Goal: Task Accomplishment & Management: Use online tool/utility

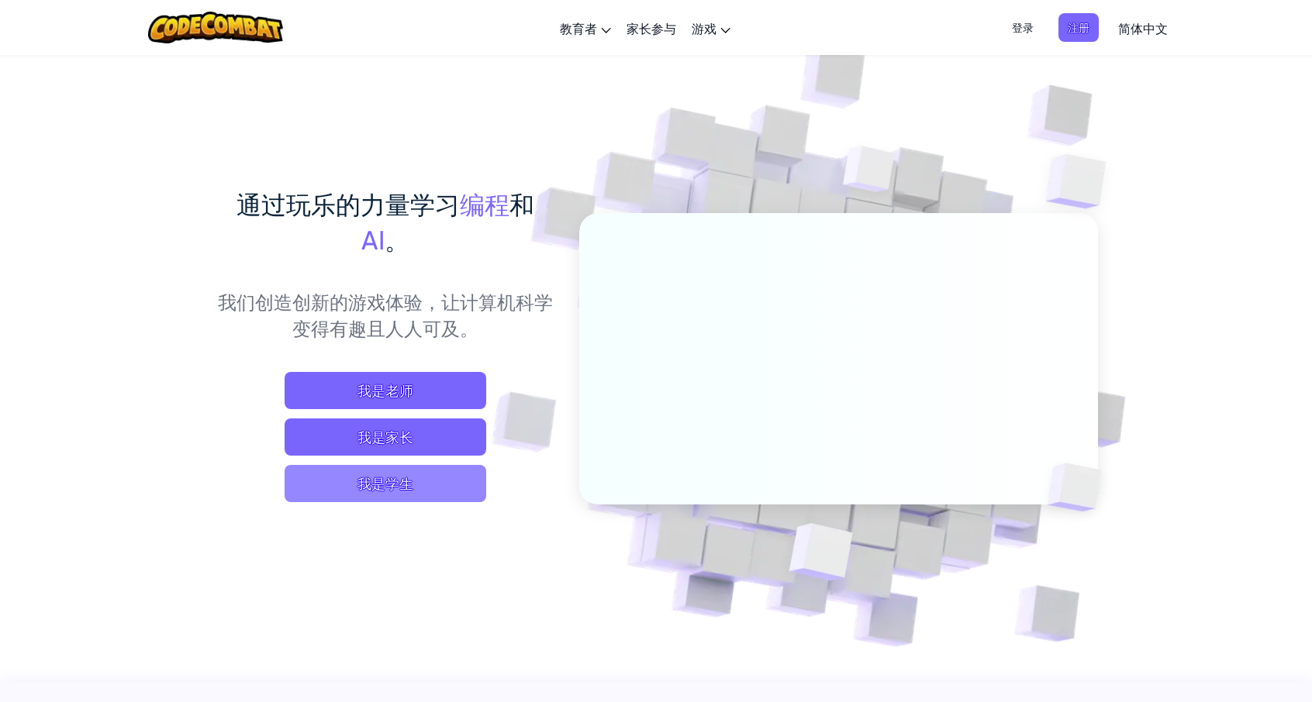
click at [354, 484] on span "我是学生" at bounding box center [386, 483] width 202 height 37
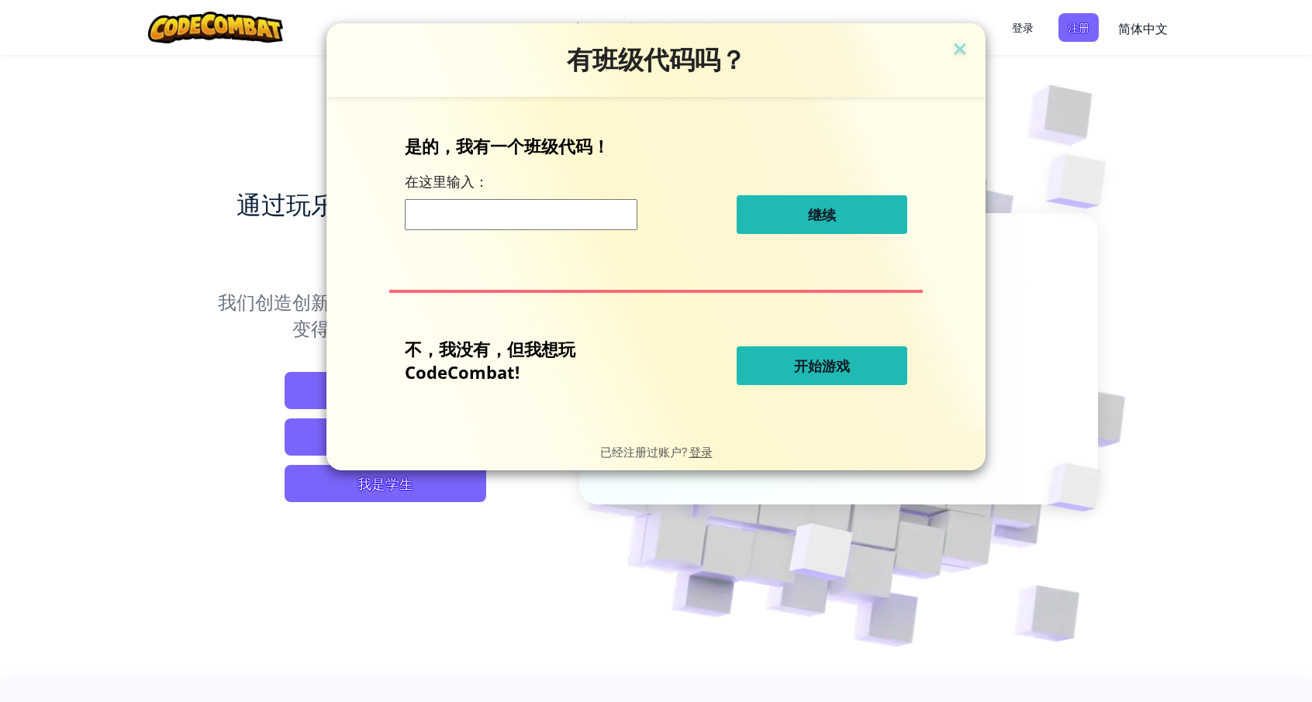
click at [563, 220] on input at bounding box center [521, 214] width 233 height 31
click at [502, 219] on input at bounding box center [521, 214] width 233 height 31
click at [826, 364] on span "开始游戏" at bounding box center [822, 366] width 56 height 19
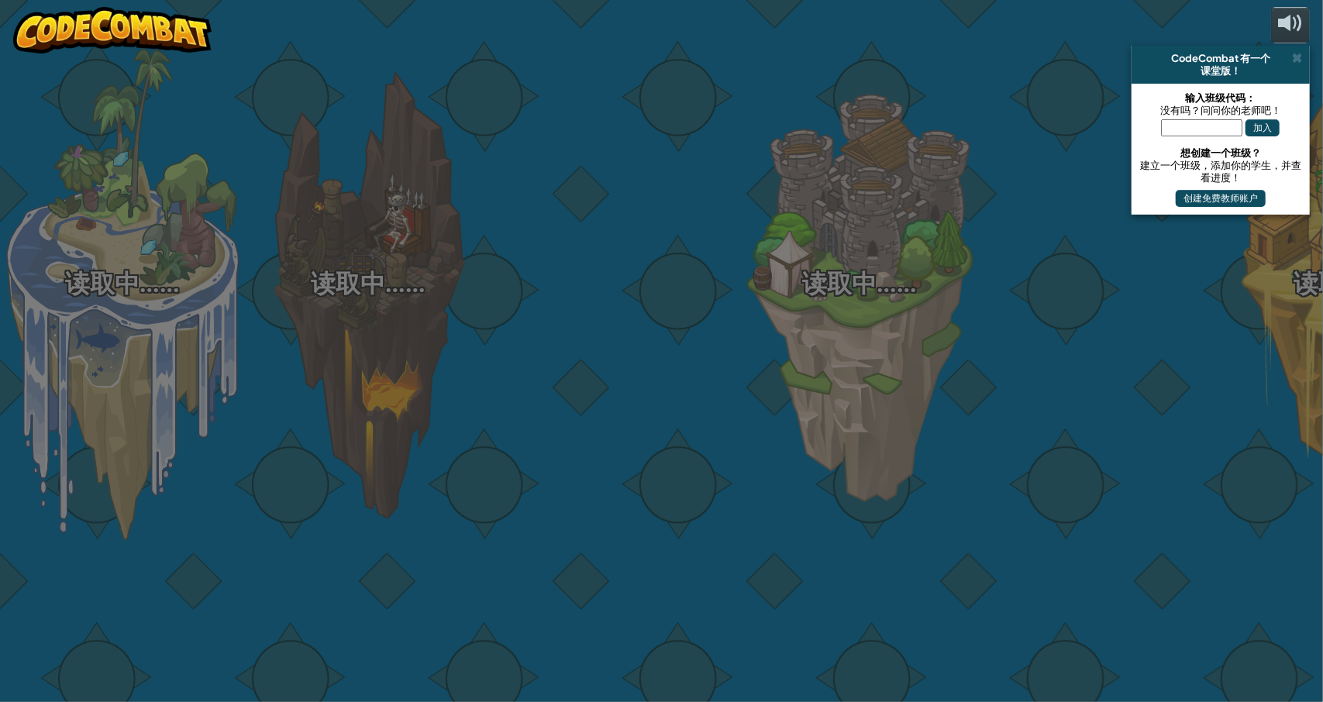
select select "zh-HANS"
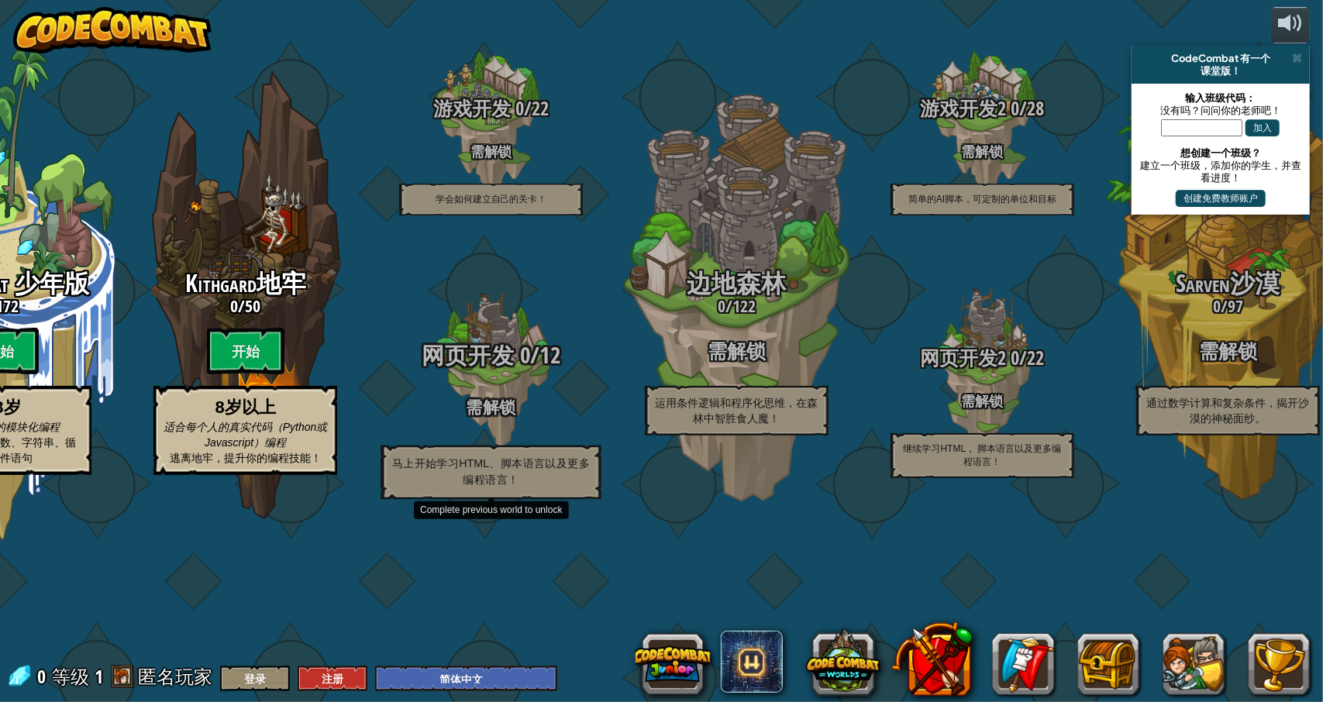
drag, startPoint x: 558, startPoint y: 326, endPoint x: 403, endPoint y: 366, distance: 160.0
click at [403, 366] on div "网页开发 0 / 12 需解锁 马上开始学习HTML、脚本语言以及更多编程语言！" at bounding box center [490, 372] width 295 height 295
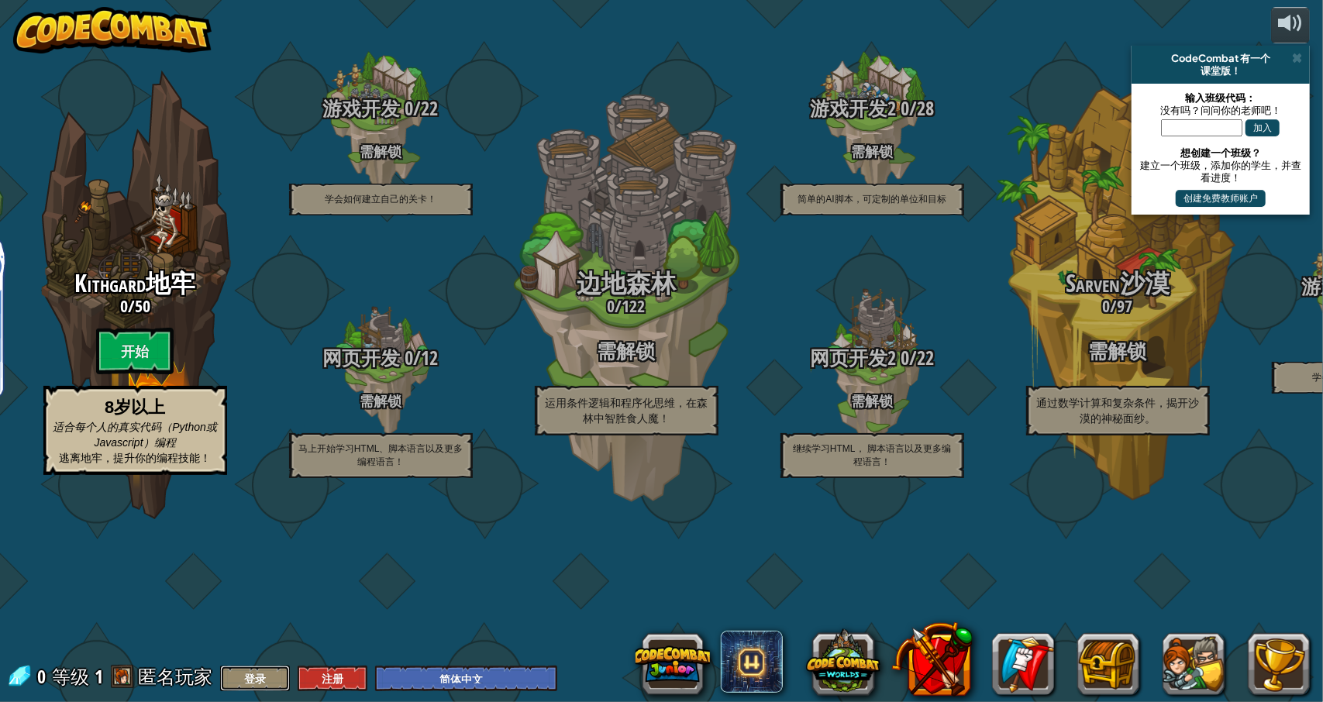
click at [254, 678] on button "登录" at bounding box center [255, 679] width 70 height 26
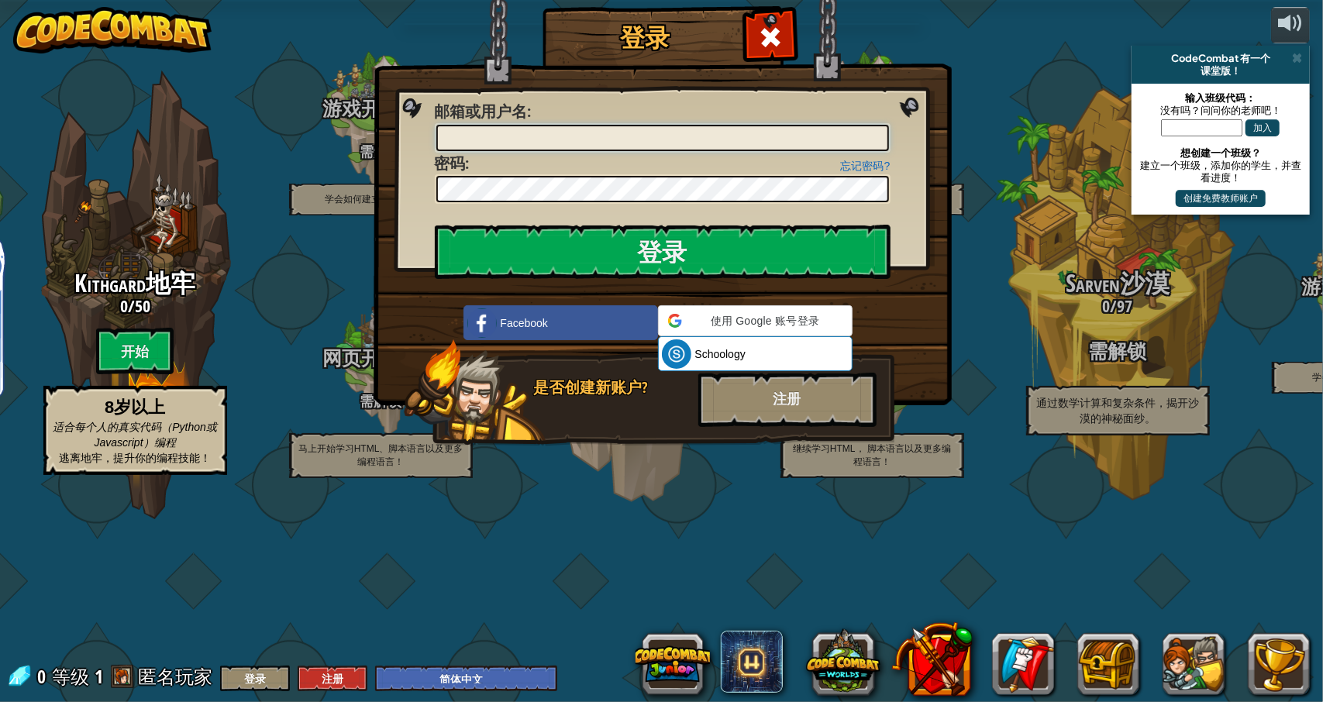
click at [580, 137] on input "邮箱或用户名 :" at bounding box center [662, 138] width 453 height 26
click at [287, 153] on div "登录 未知错误 邮箱或用户名 : 忘记密码? 密码 : 登录 正在登录 Facebook Schoology ClassLink 是否创建新账户? 注册" at bounding box center [661, 351] width 1323 height 702
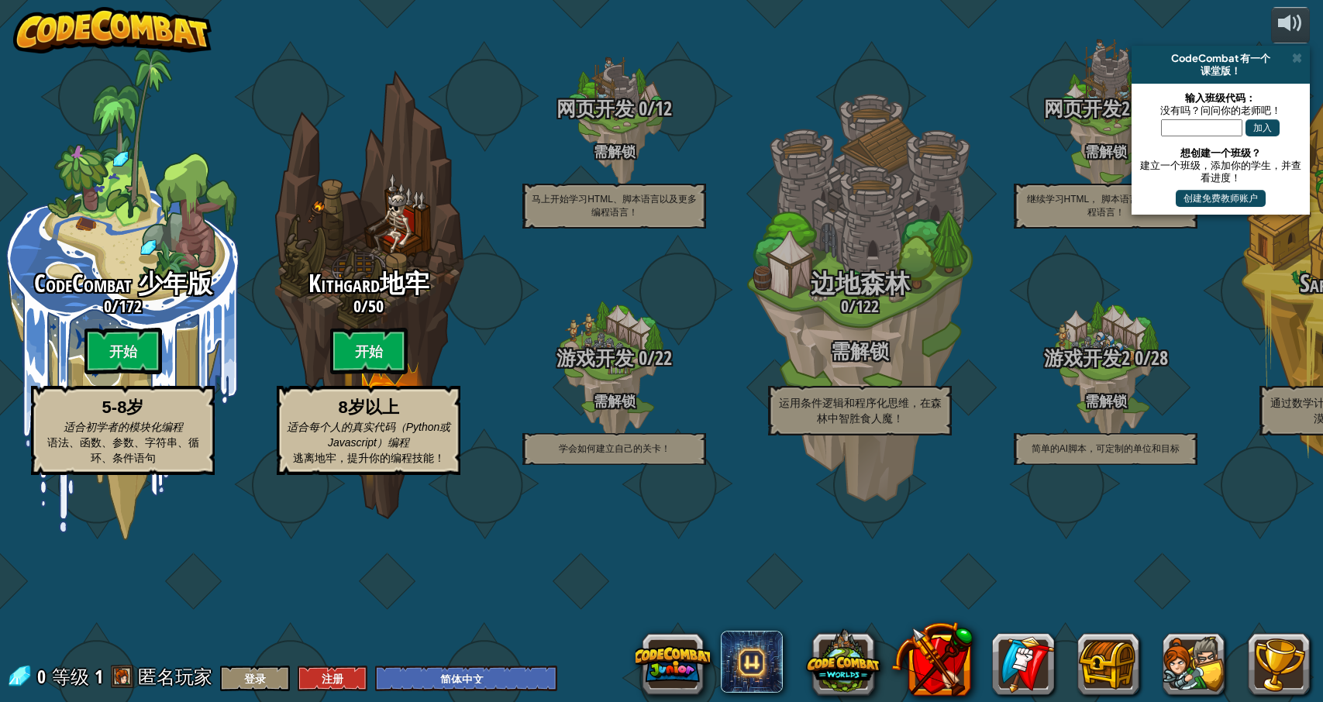
select select "zh-HANS"
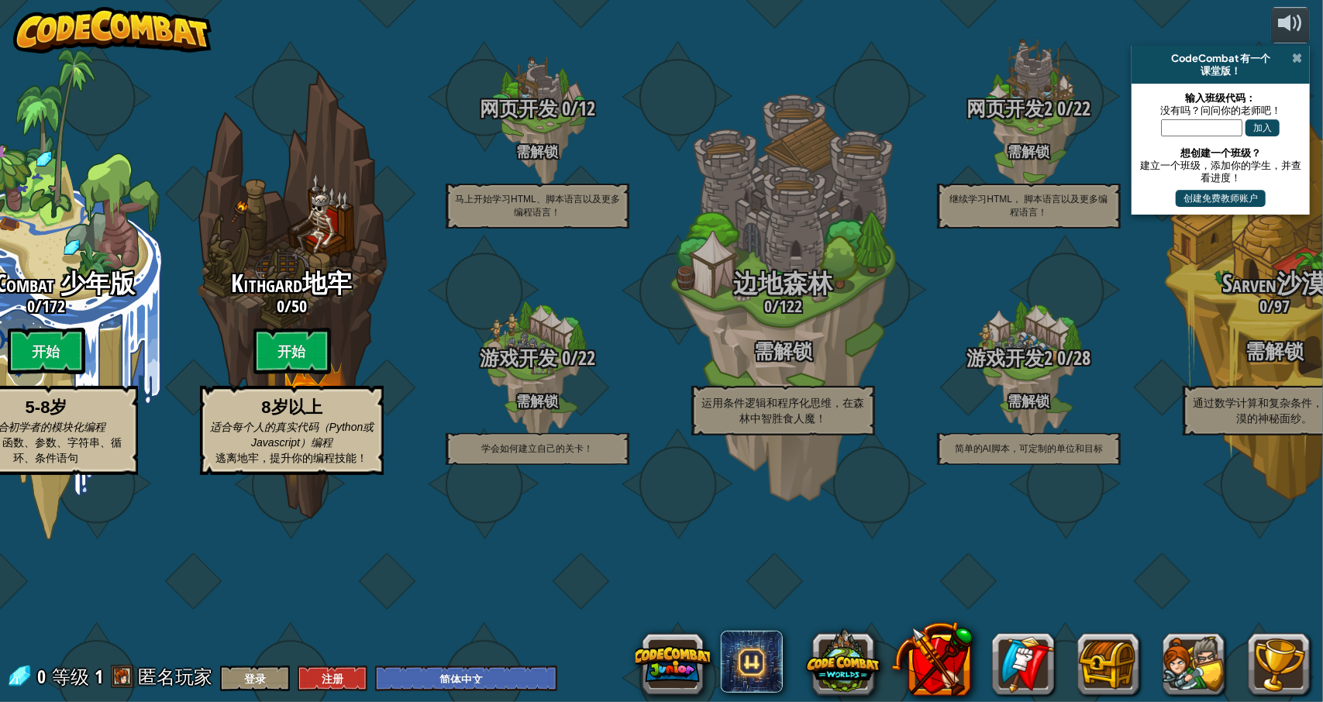
click at [1298, 58] on span at bounding box center [1297, 58] width 10 height 12
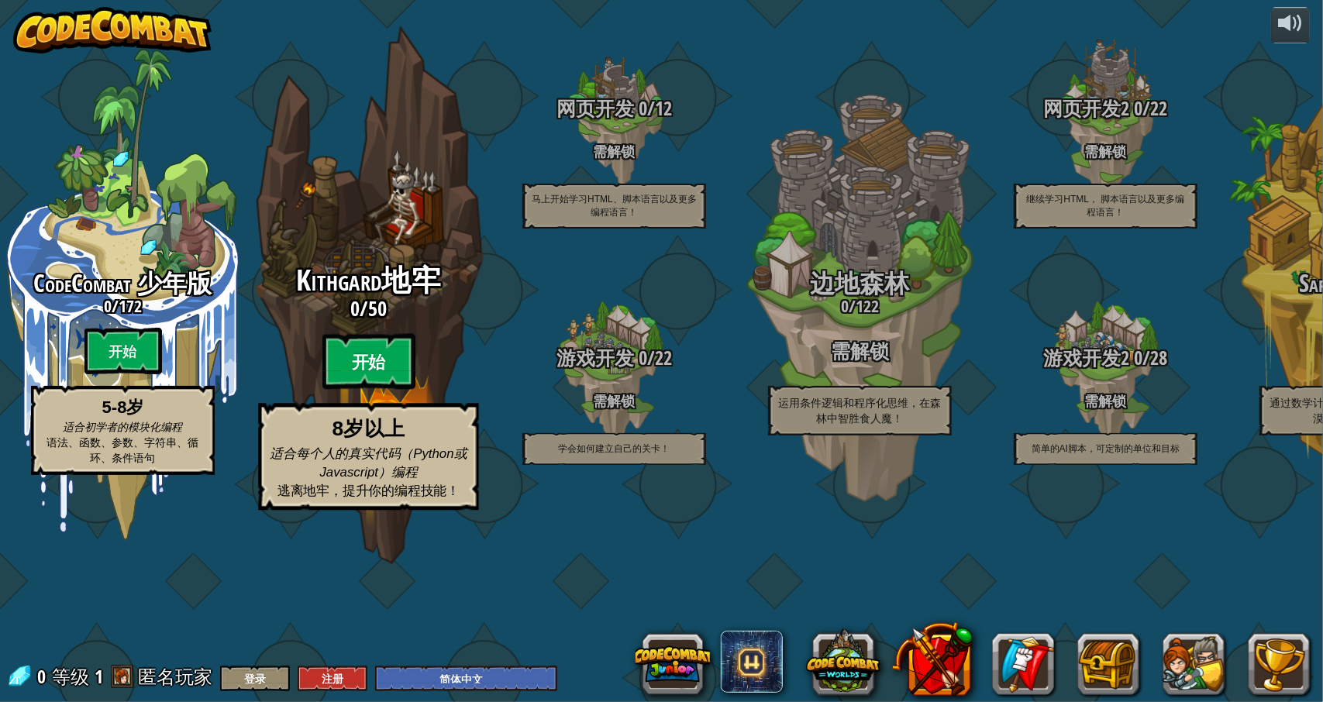
click at [375, 390] on btn "开始" at bounding box center [369, 362] width 93 height 56
select select "zh-HANS"
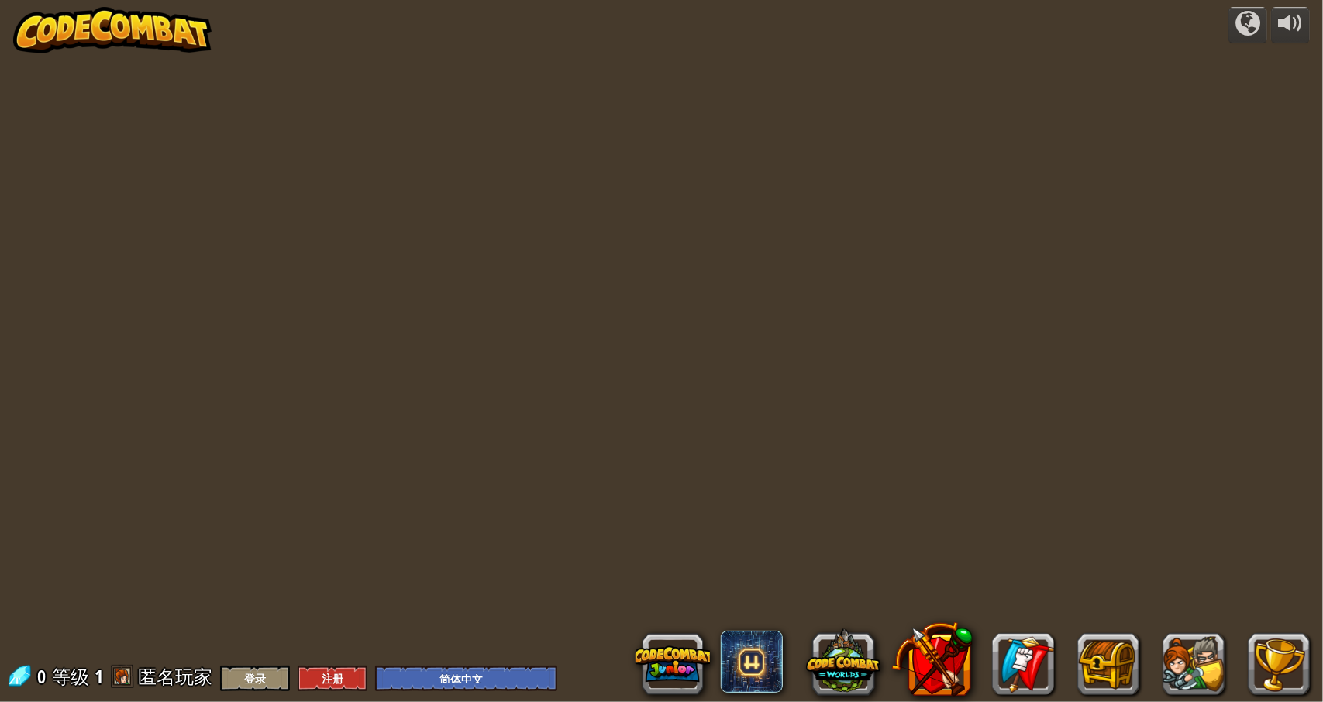
select select "zh-HANS"
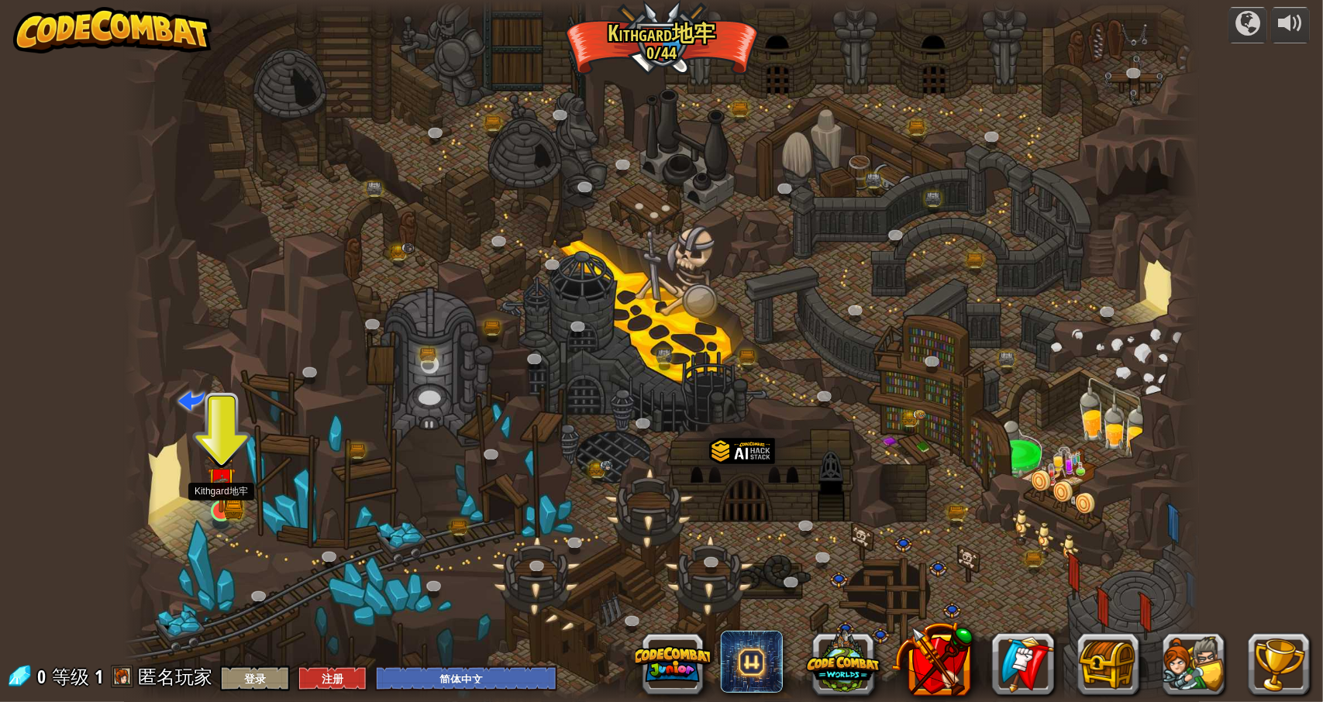
click at [233, 509] on img at bounding box center [221, 481] width 29 height 63
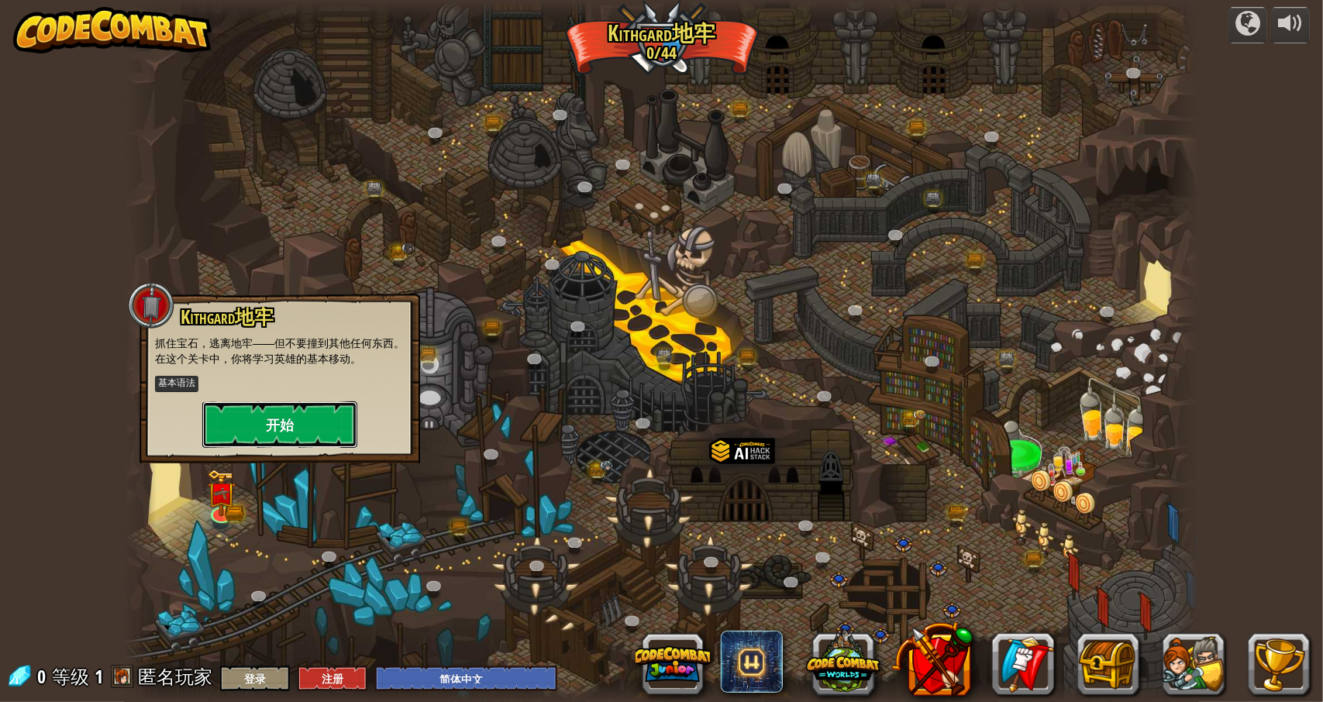
click at [268, 415] on button "开始" at bounding box center [279, 425] width 155 height 47
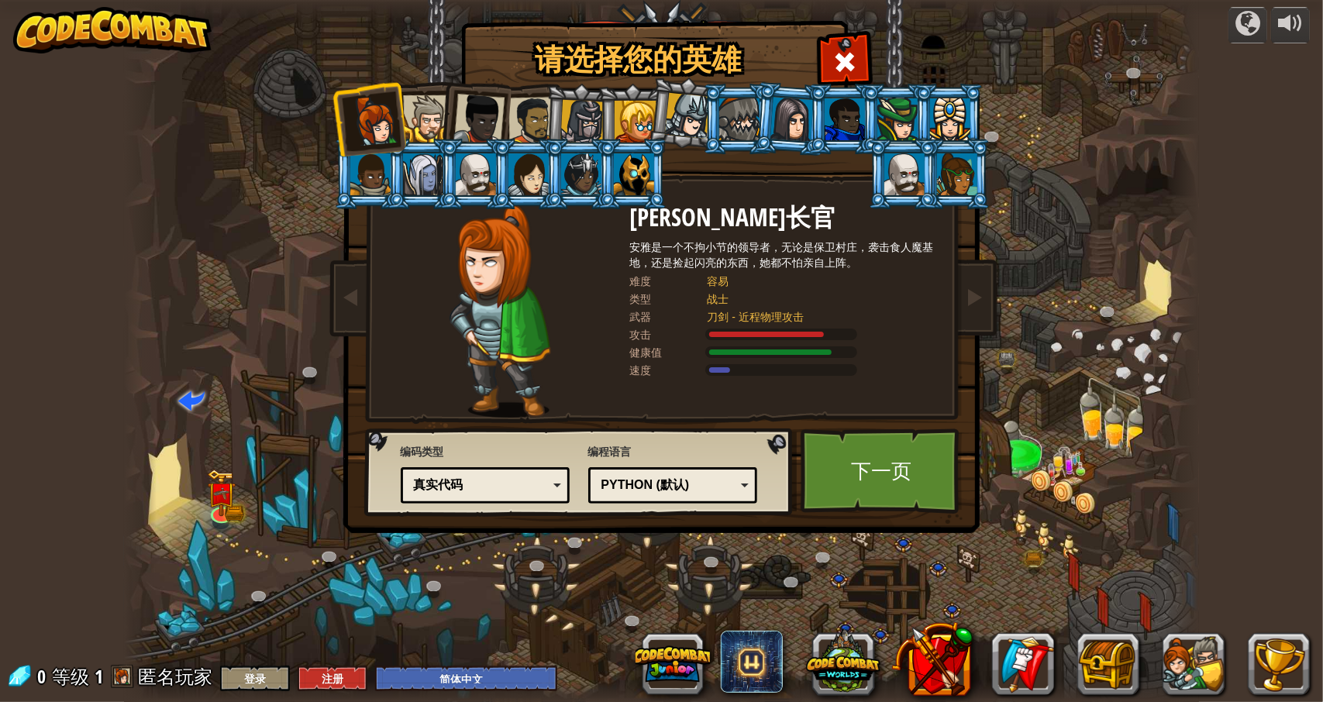
click at [654, 485] on div "Python (默认)" at bounding box center [669, 486] width 134 height 18
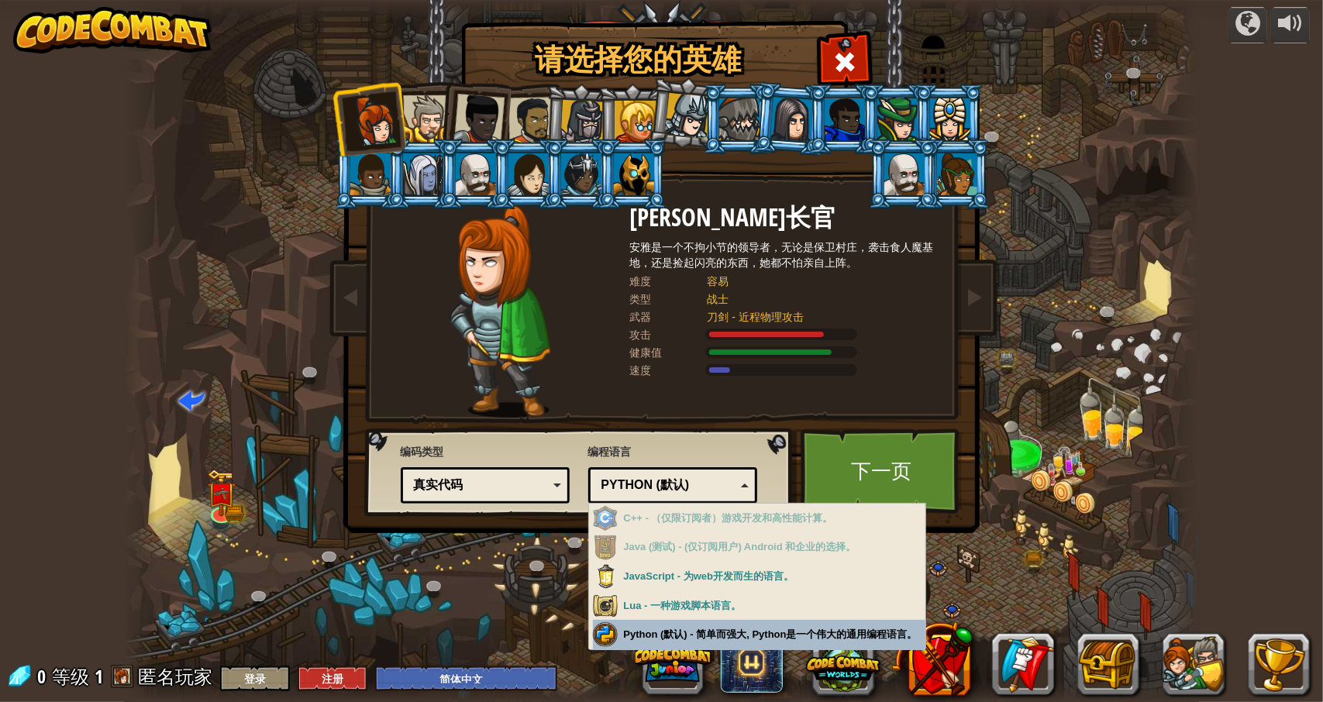
click at [687, 628] on div "请选择您的英雄 0 Anya Weston长官 安雅是一个不拘小节的领导者，无论是保卫村庄，袭击食人魔基地，还是捡起闪亮的东西，她都不怕亲自上阵。 难度 容易…" at bounding box center [661, 351] width 1323 height 702
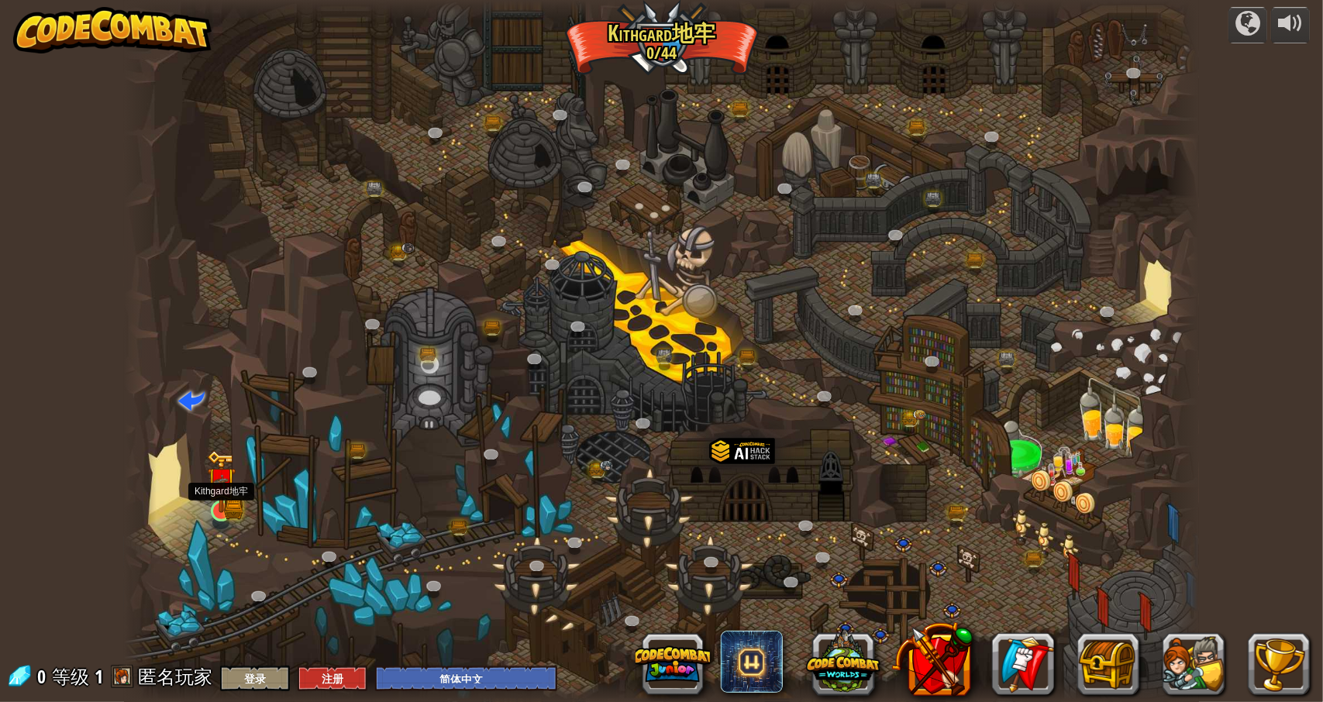
click at [229, 505] on img at bounding box center [221, 481] width 29 height 63
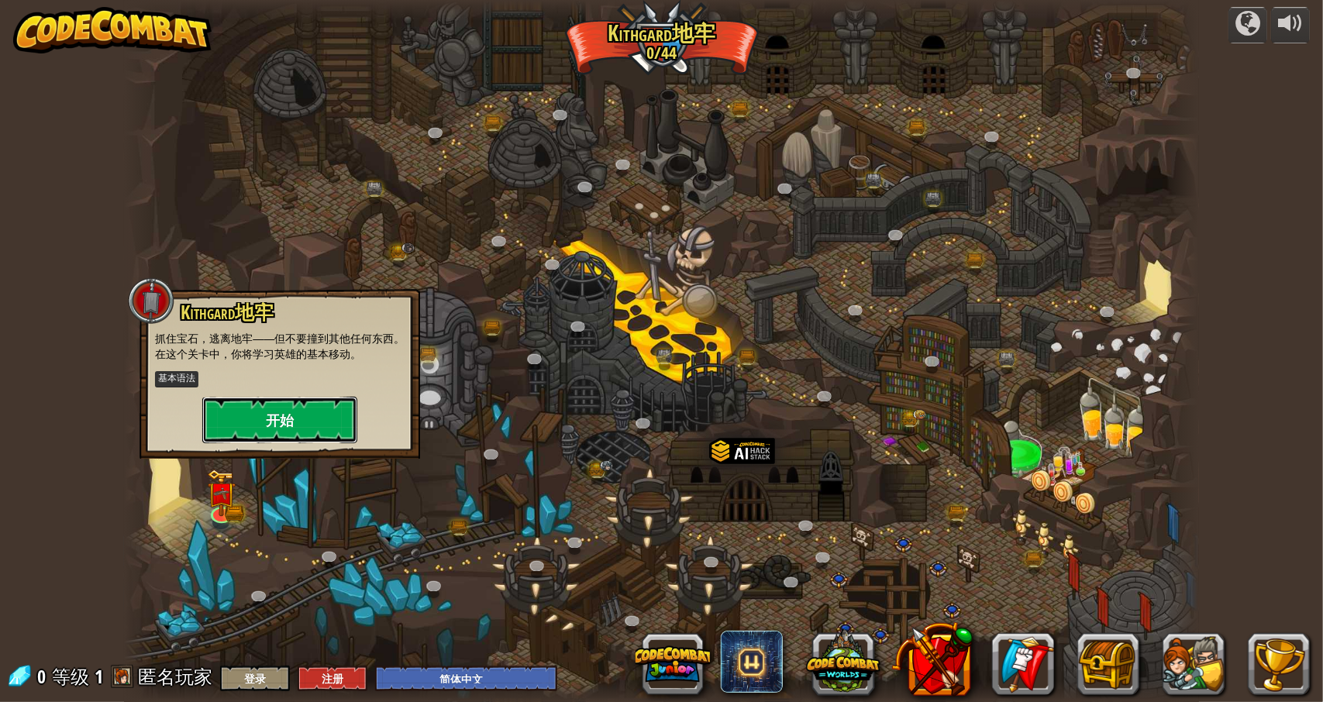
click at [254, 409] on button "开始" at bounding box center [279, 420] width 155 height 47
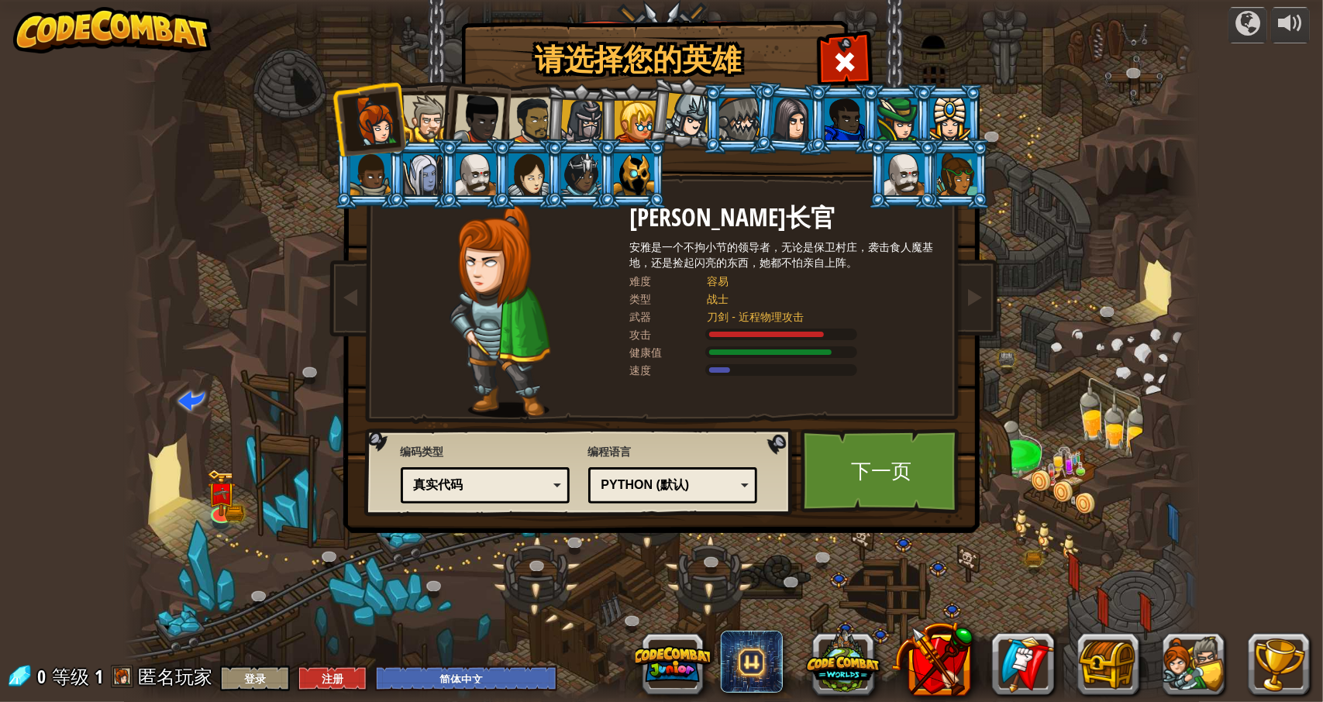
click at [662, 477] on div "Python (默认)" at bounding box center [669, 486] width 134 height 18
click at [648, 631] on div "请选择您的英雄 0 Anya Weston长官 安雅是一个不拘小节的领导者，无论是保卫村庄，袭击食人魔基地，还是捡起闪亮的东西，她都不怕亲自上阵。 难度 容易…" at bounding box center [661, 351] width 1323 height 702
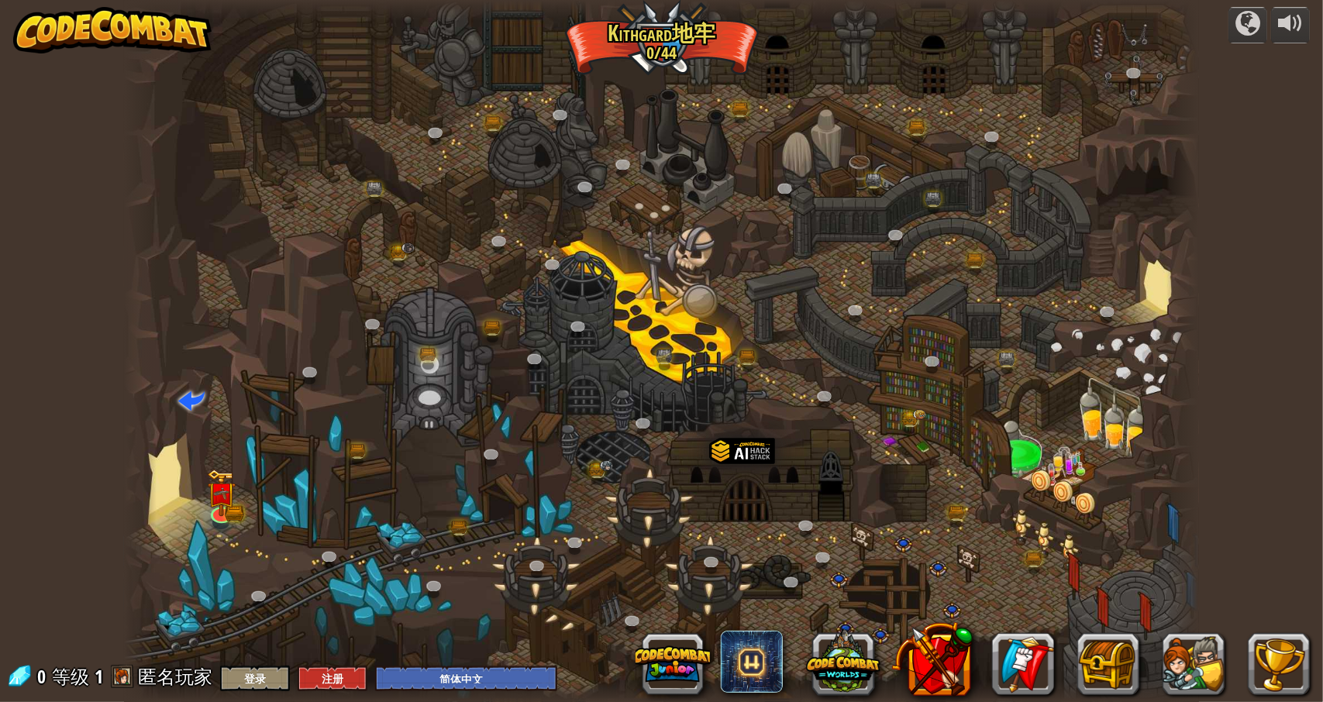
click at [707, 250] on div at bounding box center [661, 351] width 1075 height 702
click at [225, 483] on img at bounding box center [221, 482] width 17 height 17
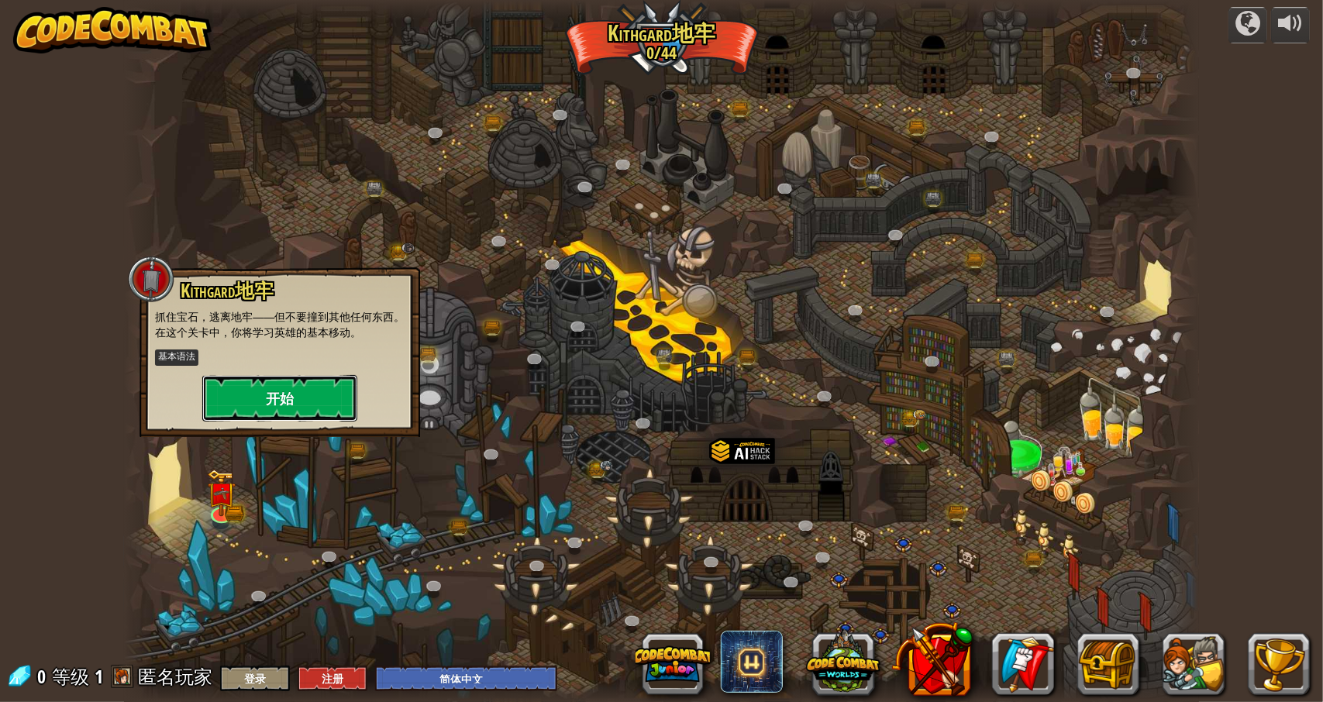
click at [284, 404] on button "开始" at bounding box center [279, 398] width 155 height 47
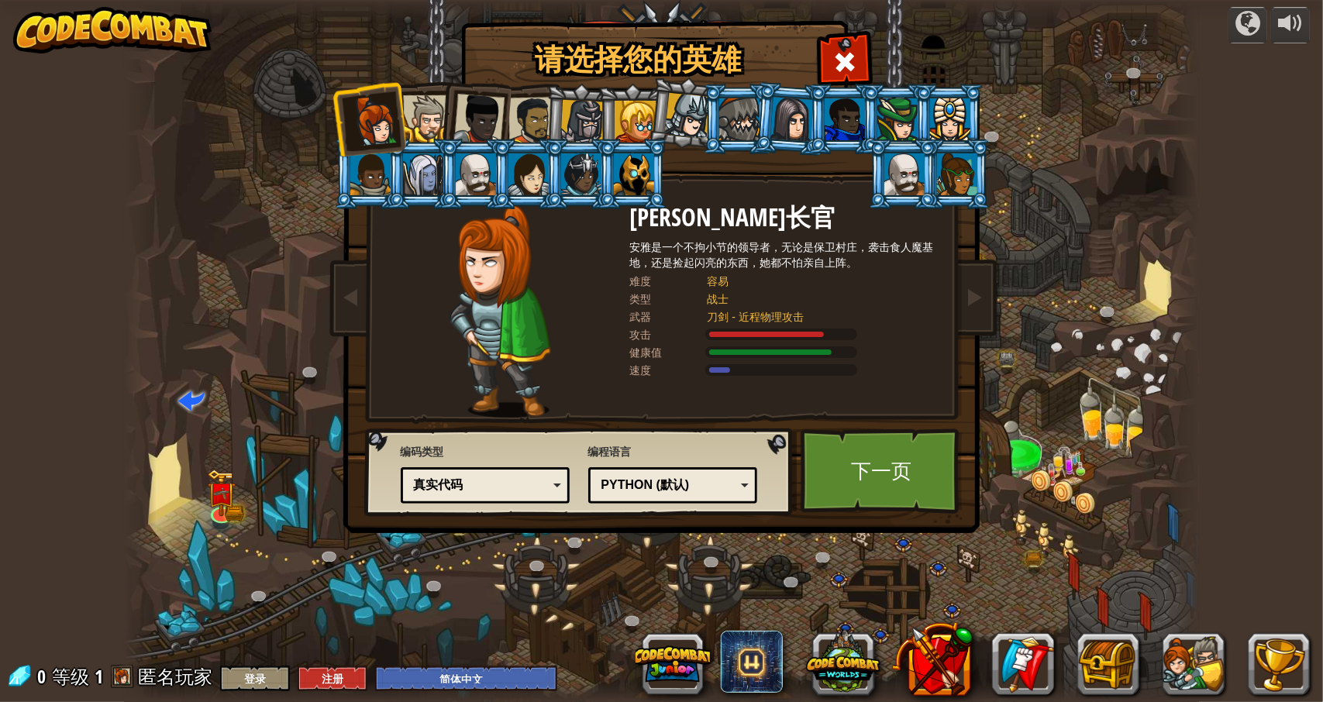
drag, startPoint x: 604, startPoint y: 474, endPoint x: 612, endPoint y: 482, distance: 11.5
click at [605, 474] on div "Python (默认)" at bounding box center [674, 486] width 150 height 24
click at [633, 630] on div "请选择您的英雄 0 Anya Weston长官 安雅是一个不拘小节的领导者，无论是保卫村庄，袭击食人魔基地，还是捡起闪亮的东西，她都不怕亲自上阵。 难度 容易…" at bounding box center [661, 351] width 1323 height 702
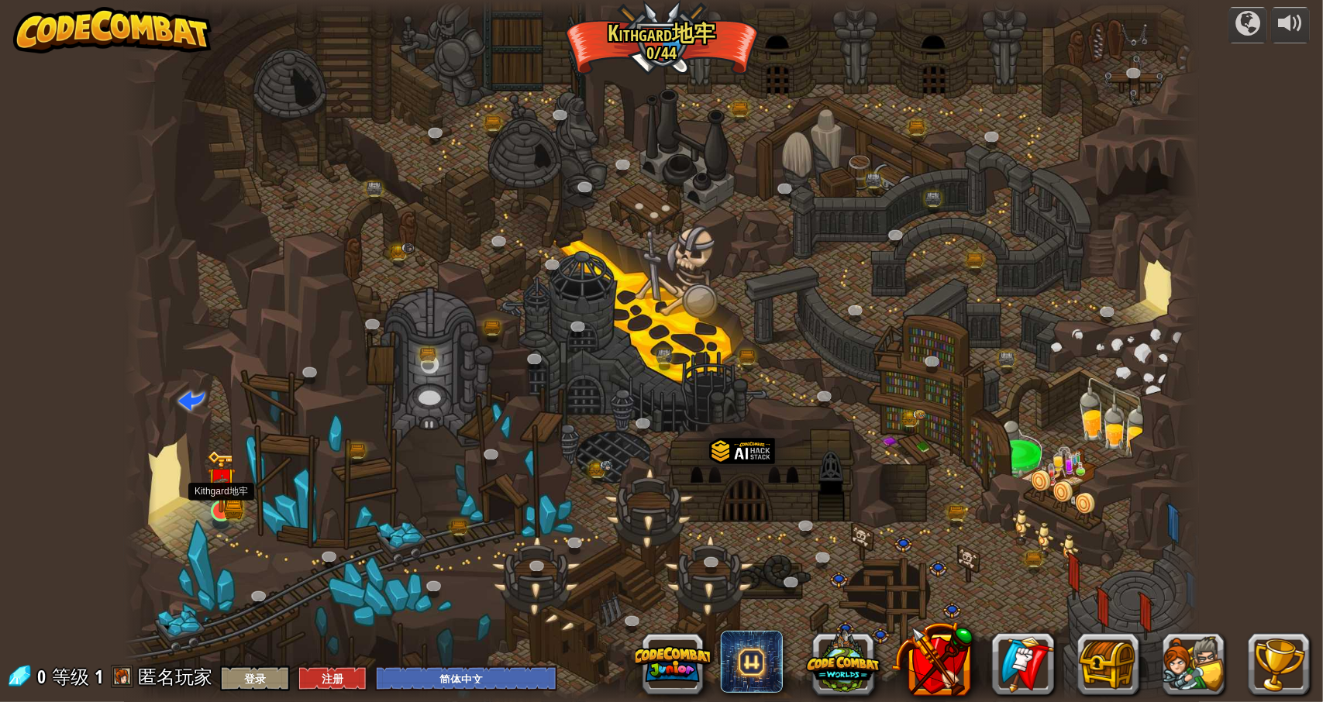
click at [219, 506] on img at bounding box center [221, 481] width 29 height 63
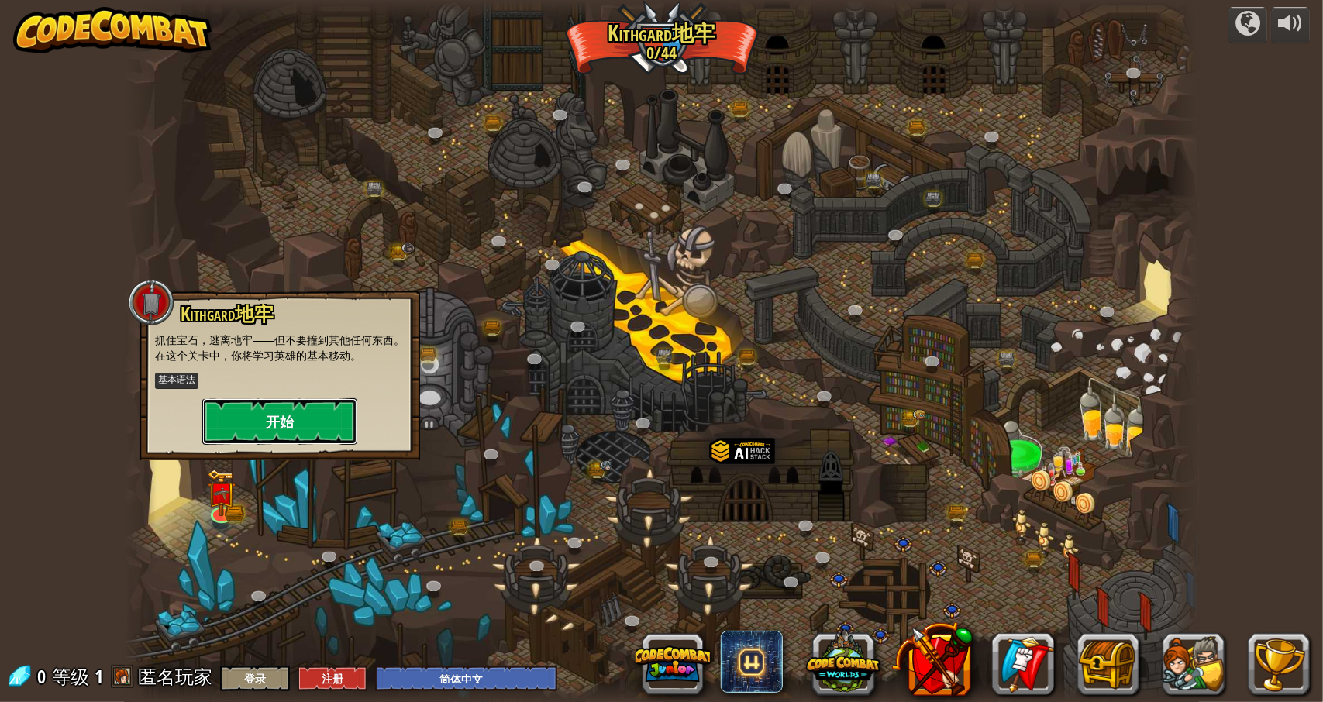
click at [330, 426] on button "开始" at bounding box center [279, 422] width 155 height 47
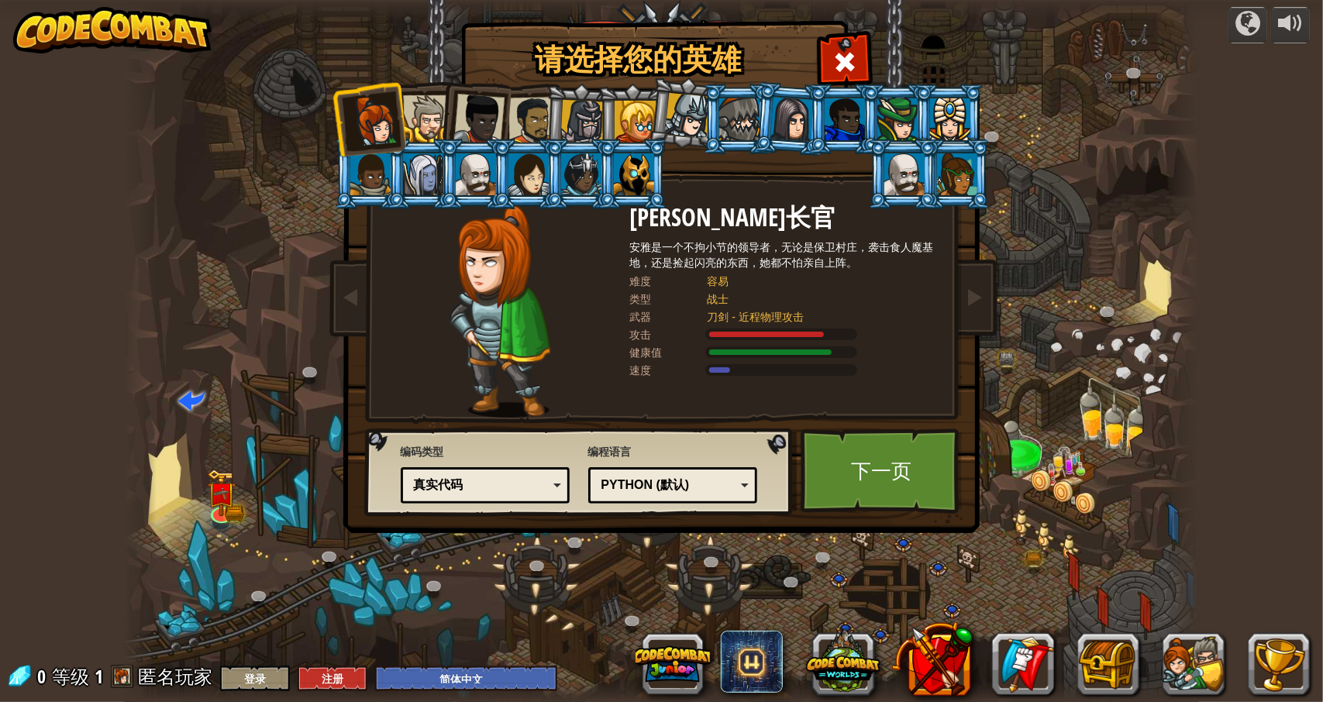
click at [709, 485] on div "Python (默认)" at bounding box center [669, 486] width 134 height 18
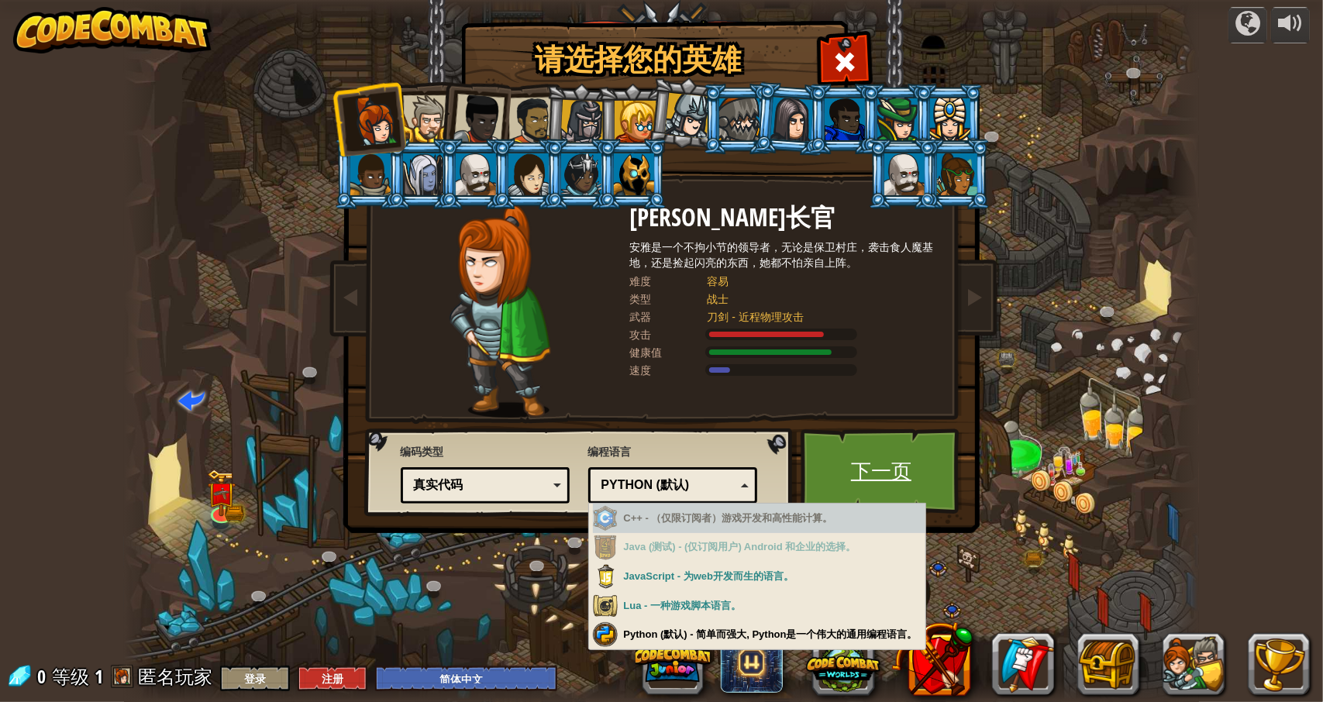
click at [814, 429] on link "下一页" at bounding box center [882, 471] width 162 height 85
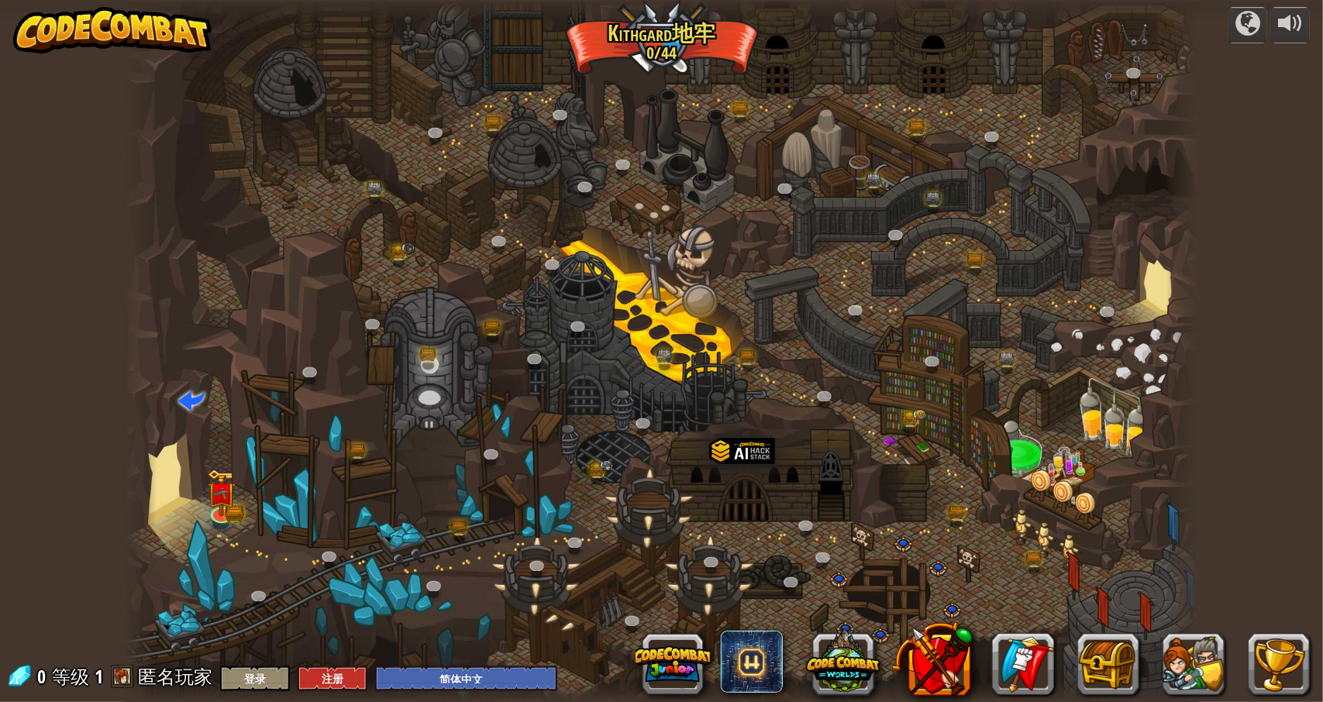
click at [0, 0] on div "道具箱 0 可用 装备 (双击装备此道具) 需解锁 装备 脱下 订阅解锁！ (本关卡不得使用) 切换英雄或者语言 开始" at bounding box center [0, 0] width 0 height 0
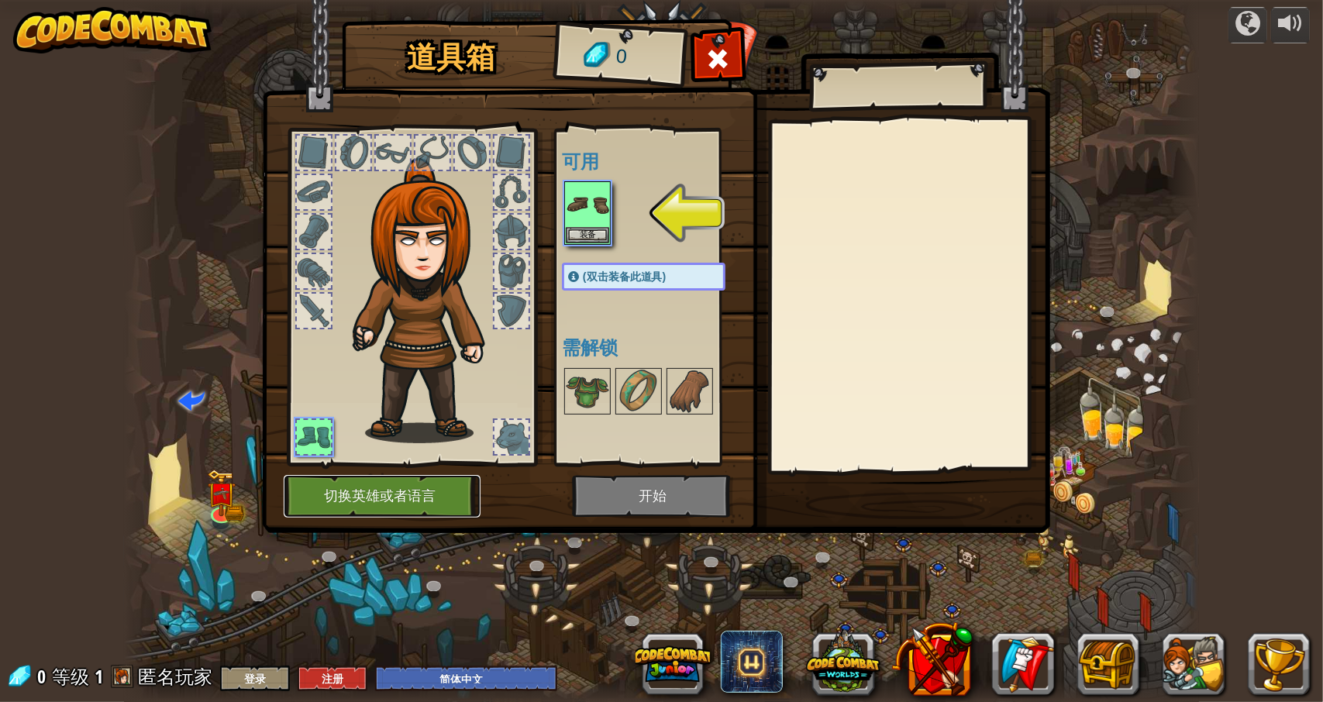
click at [360, 500] on button "切换英雄或者语言" at bounding box center [382, 496] width 197 height 43
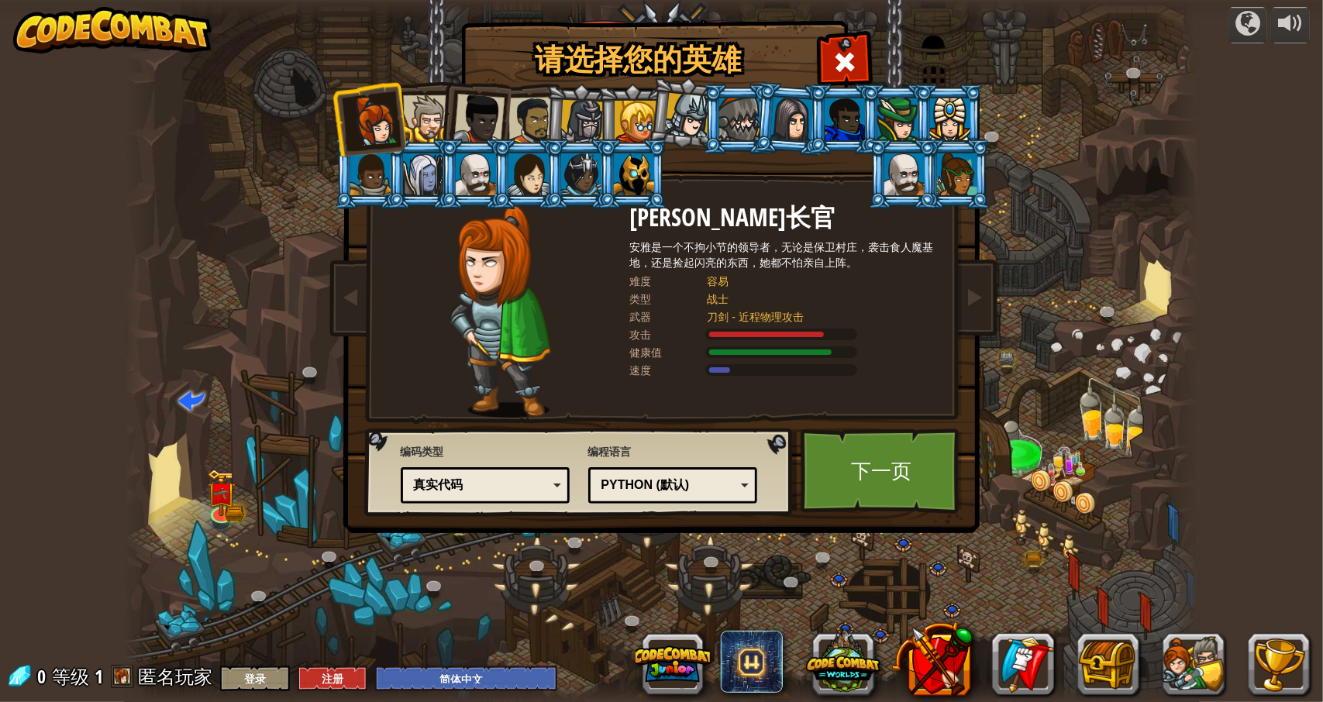
click at [667, 477] on div "Python (默认)" at bounding box center [669, 486] width 134 height 18
click at [637, 487] on div "Lua" at bounding box center [669, 486] width 134 height 18
click at [702, 489] on div "Python (默认)" at bounding box center [669, 486] width 134 height 18
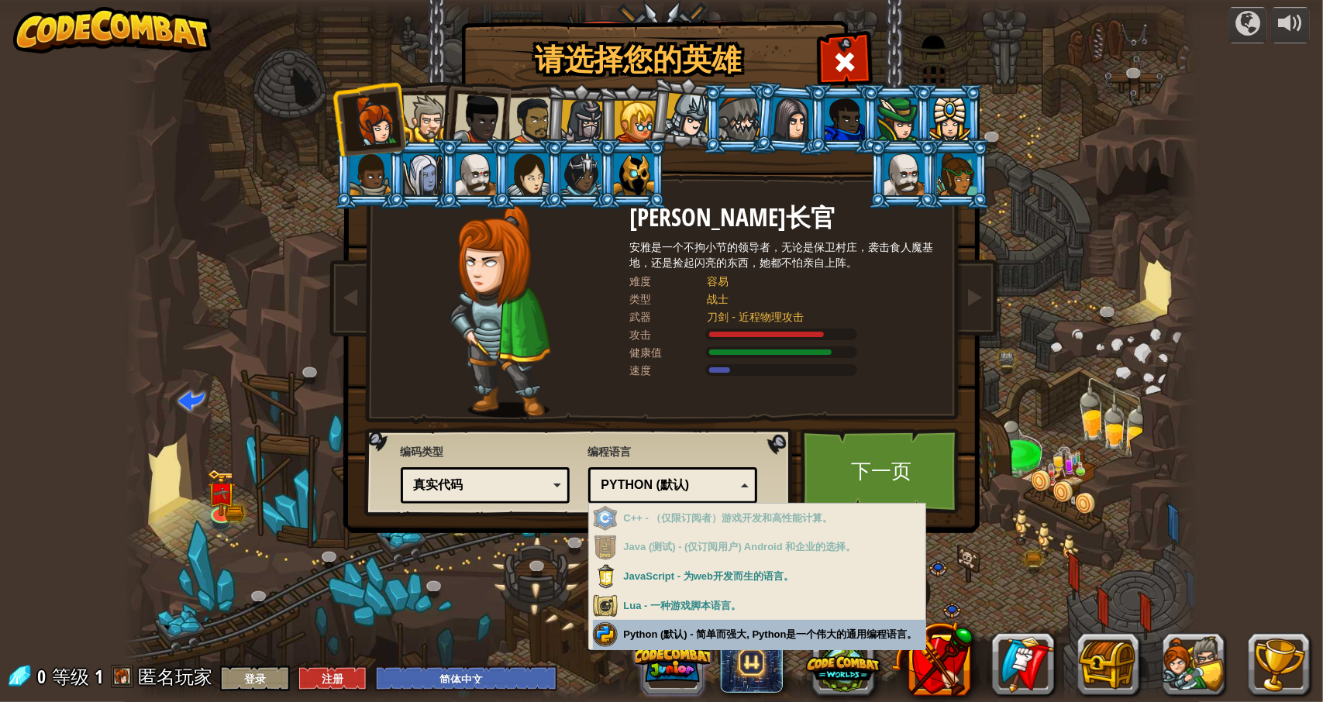
click at [685, 635] on div "请选择您的英雄 0 Anya Weston长官 安雅是一个不拘小节的领导者，无论是保卫村庄，袭击食人魔基地，还是捡起闪亮的东西，她都不怕亲自上阵。 难度 容易…" at bounding box center [661, 351] width 1323 height 702
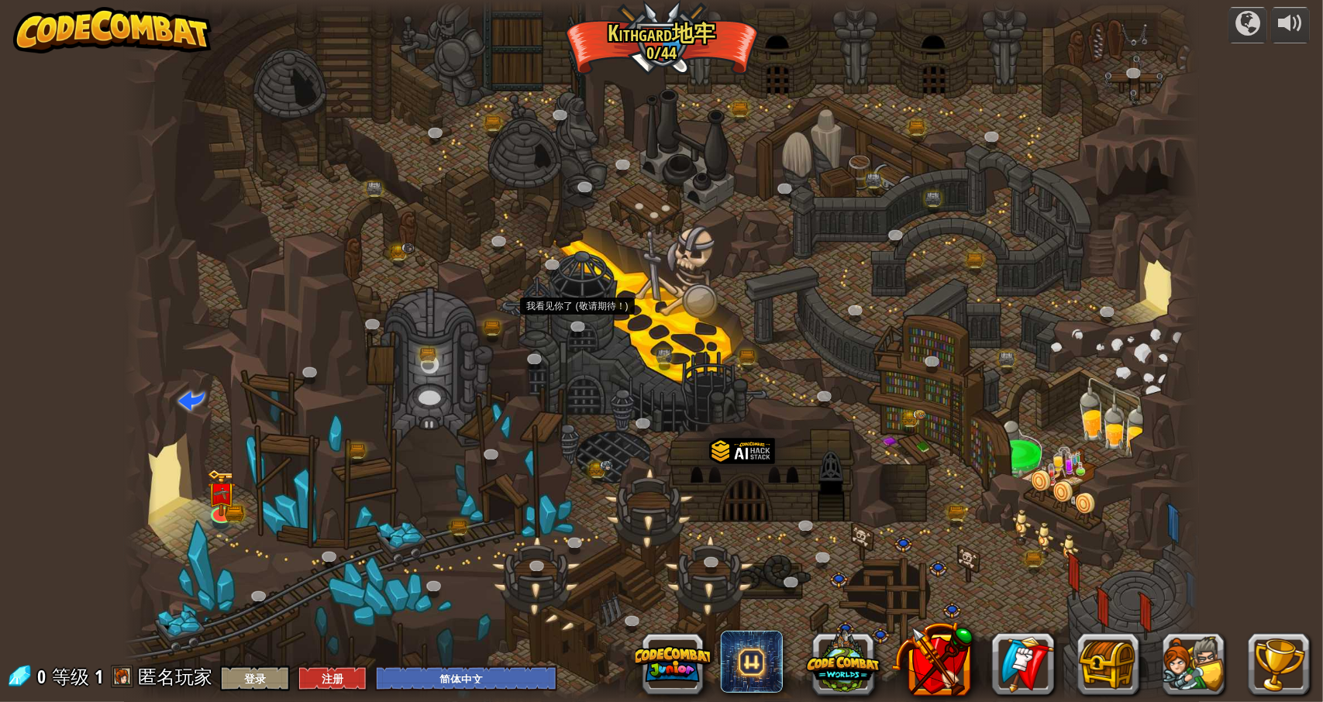
drag, startPoint x: 547, startPoint y: 379, endPoint x: 394, endPoint y: 404, distance: 154.7
click at [571, 267] on div at bounding box center [661, 351] width 1075 height 702
click at [208, 495] on img at bounding box center [221, 481] width 29 height 63
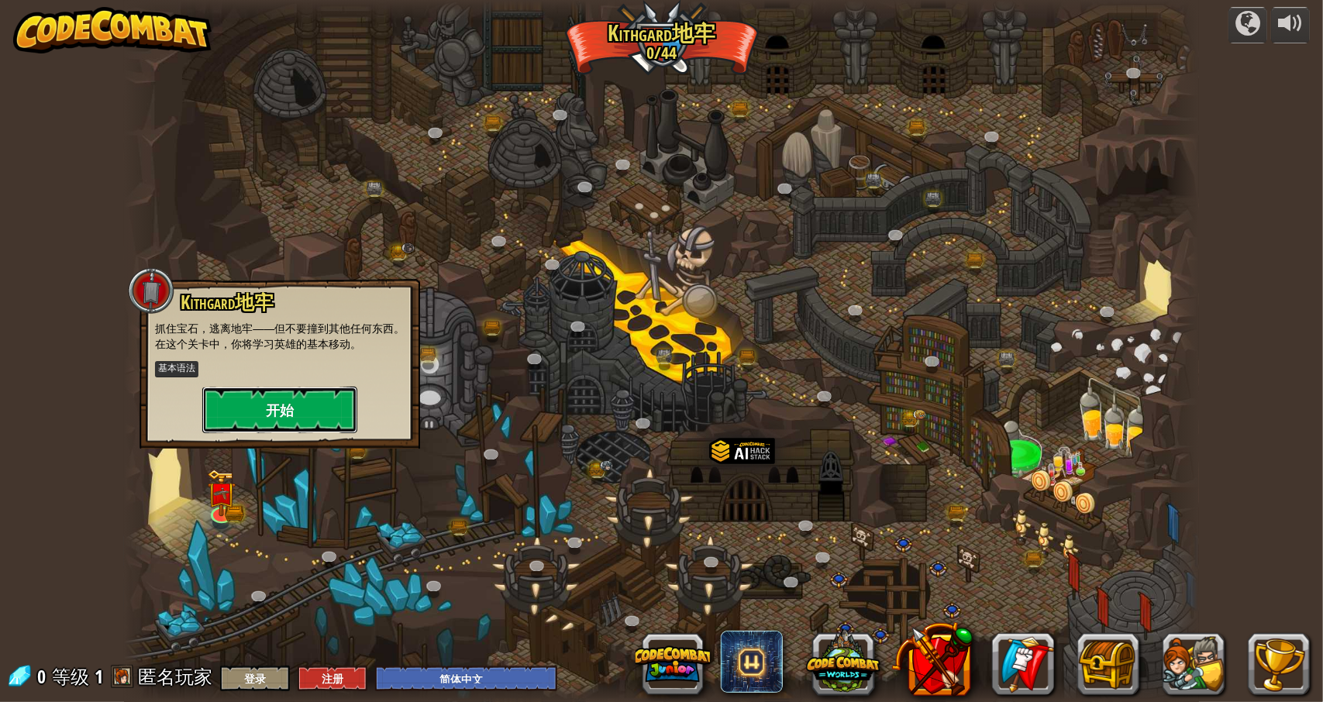
click at [292, 406] on button "开始" at bounding box center [279, 410] width 155 height 47
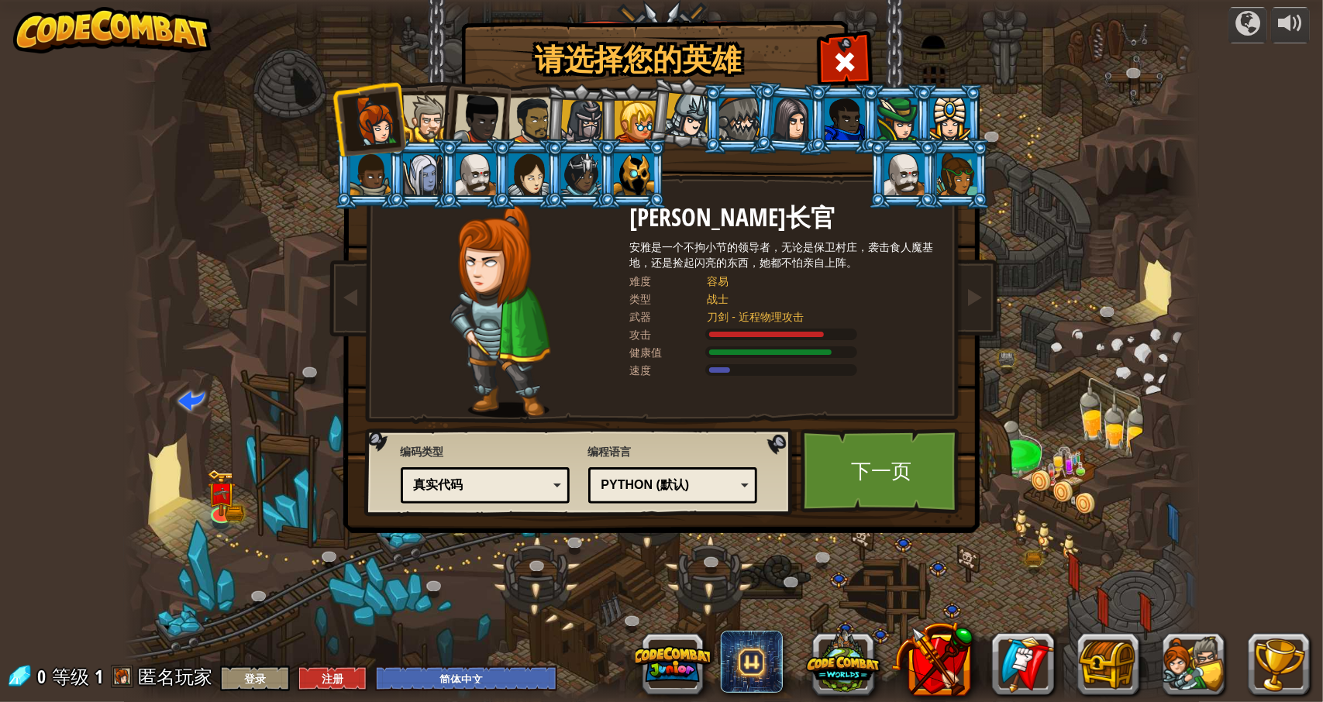
click at [622, 481] on div "Python (默认)" at bounding box center [669, 486] width 134 height 18
click at [687, 433] on div "编码类型 真实代码 图形化和代码 图形化 图形化（仅图标） 真实代码 图形化 - 为初学者定制的可拖拽编程模块(图形化编程) 图形化和代码 - 图形化和代码相…" at bounding box center [579, 472] width 419 height 79
click at [873, 468] on link "下一页" at bounding box center [882, 471] width 162 height 85
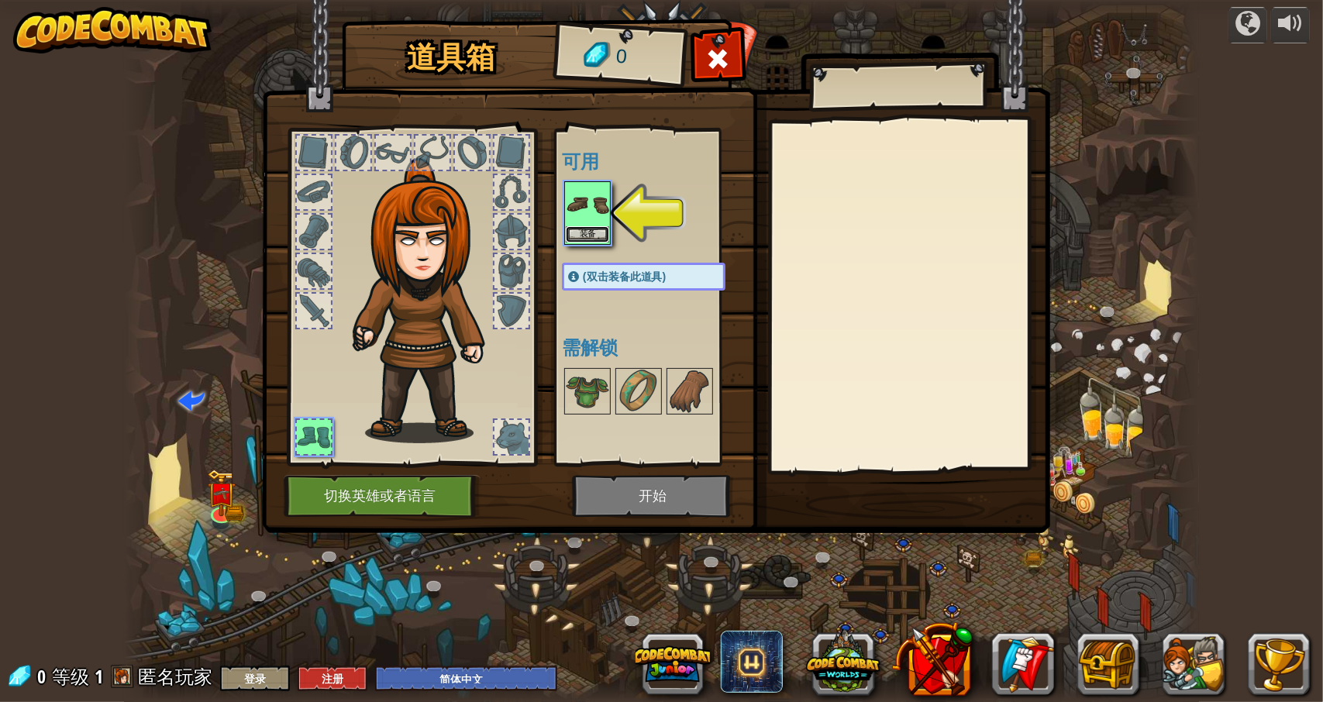
click at [584, 232] on button "装备" at bounding box center [587, 234] width 43 height 16
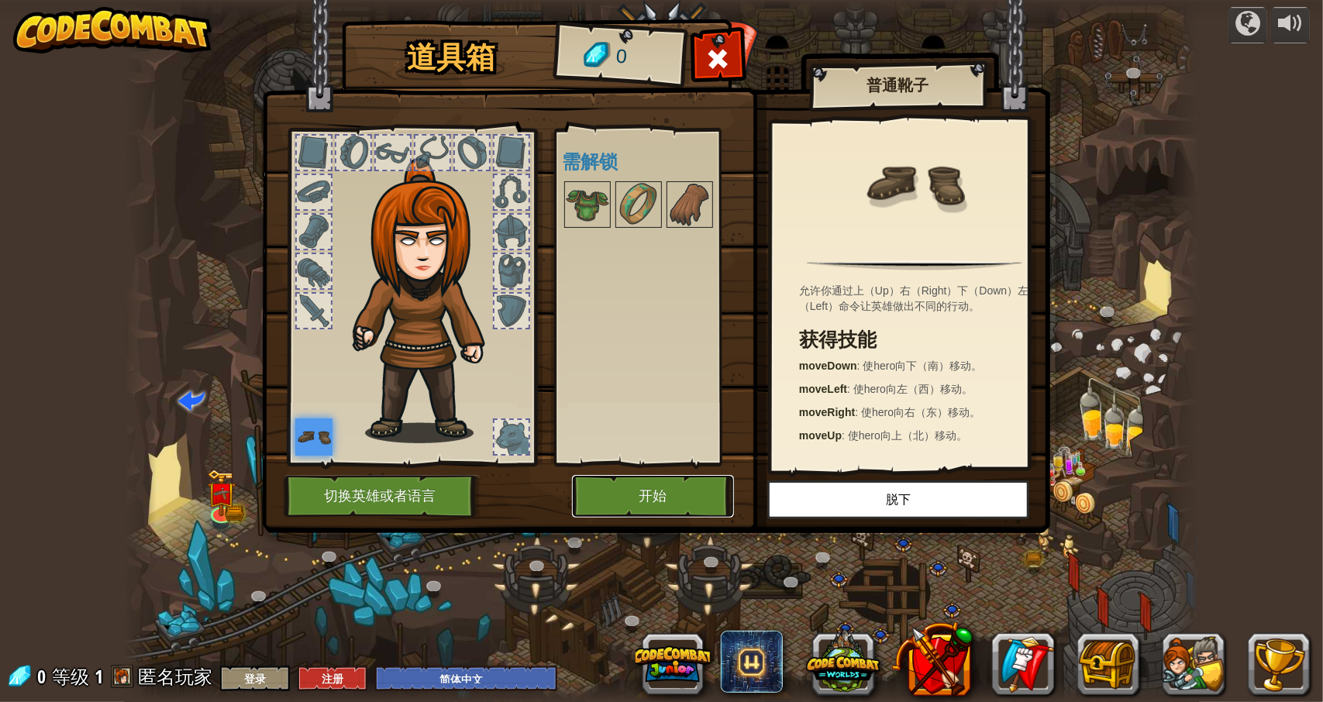
click at [666, 503] on button "开始" at bounding box center [653, 496] width 162 height 43
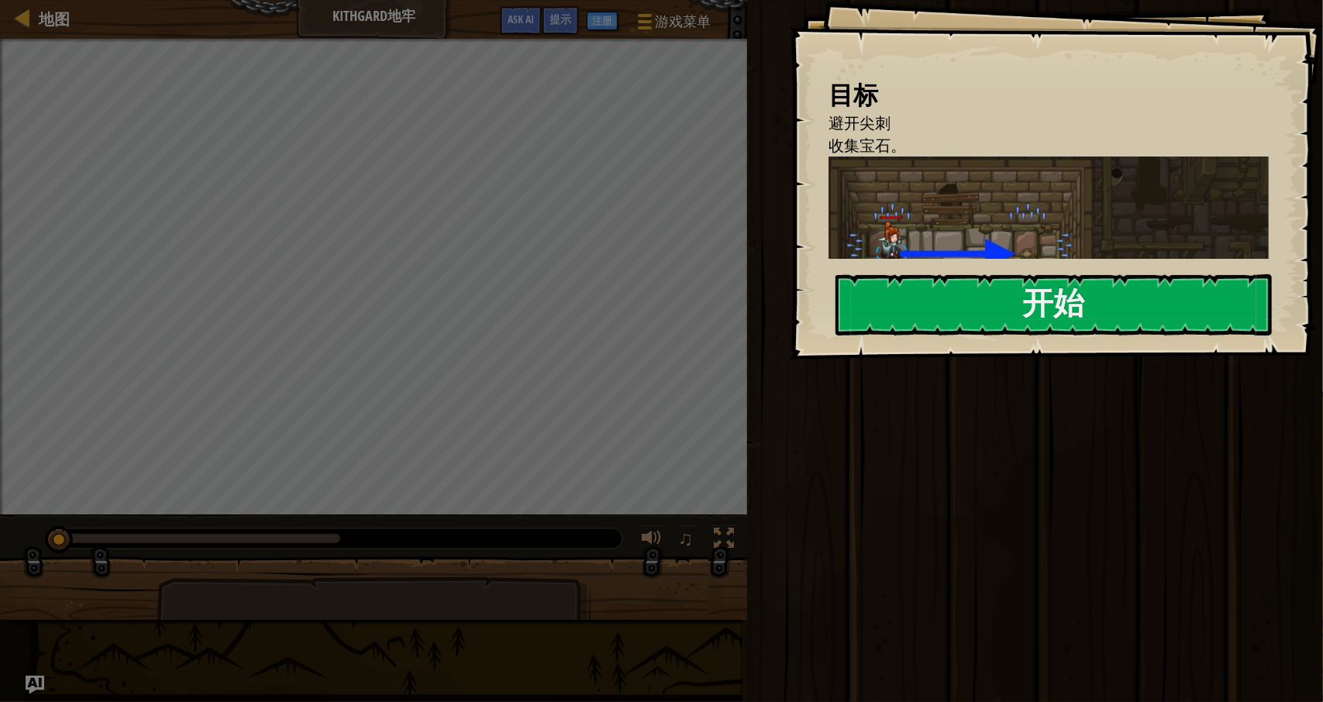
click at [986, 150] on li "收集宝石。" at bounding box center [1037, 146] width 456 height 22
click at [1006, 281] on button "开始" at bounding box center [1054, 304] width 436 height 61
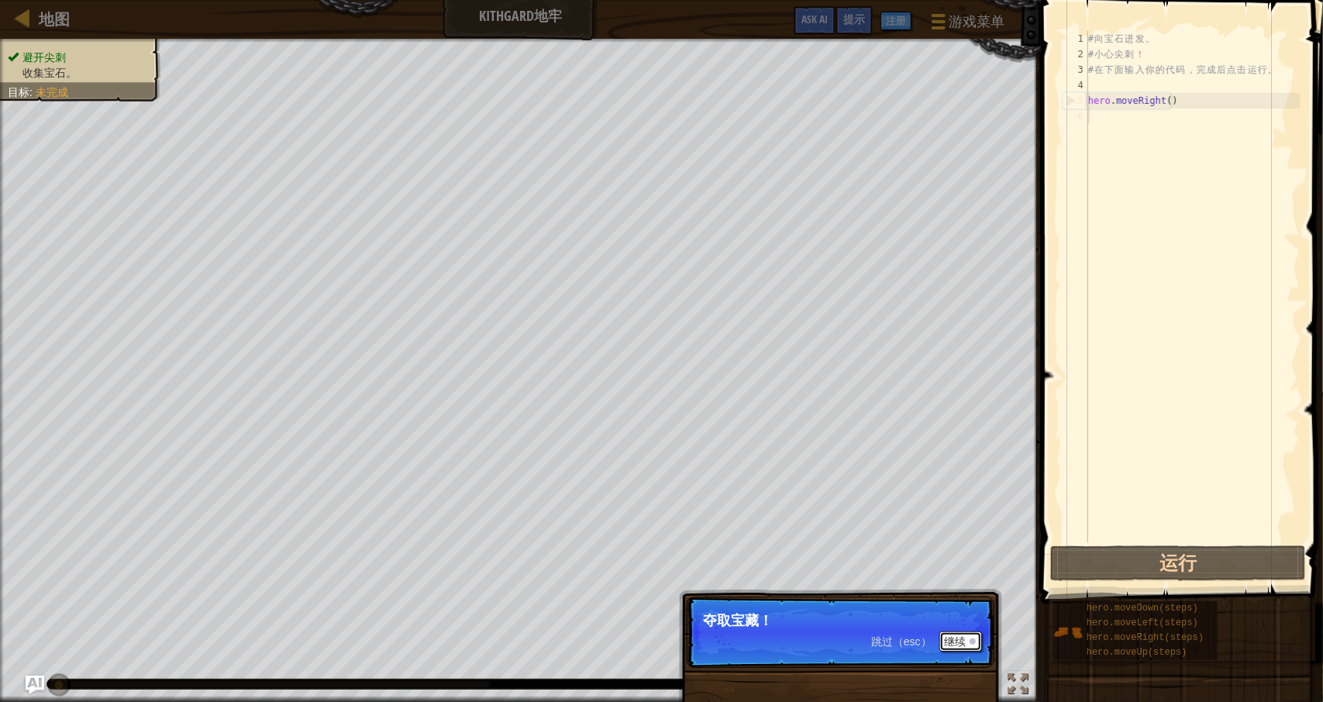
click at [957, 643] on button "继续" at bounding box center [961, 642] width 43 height 20
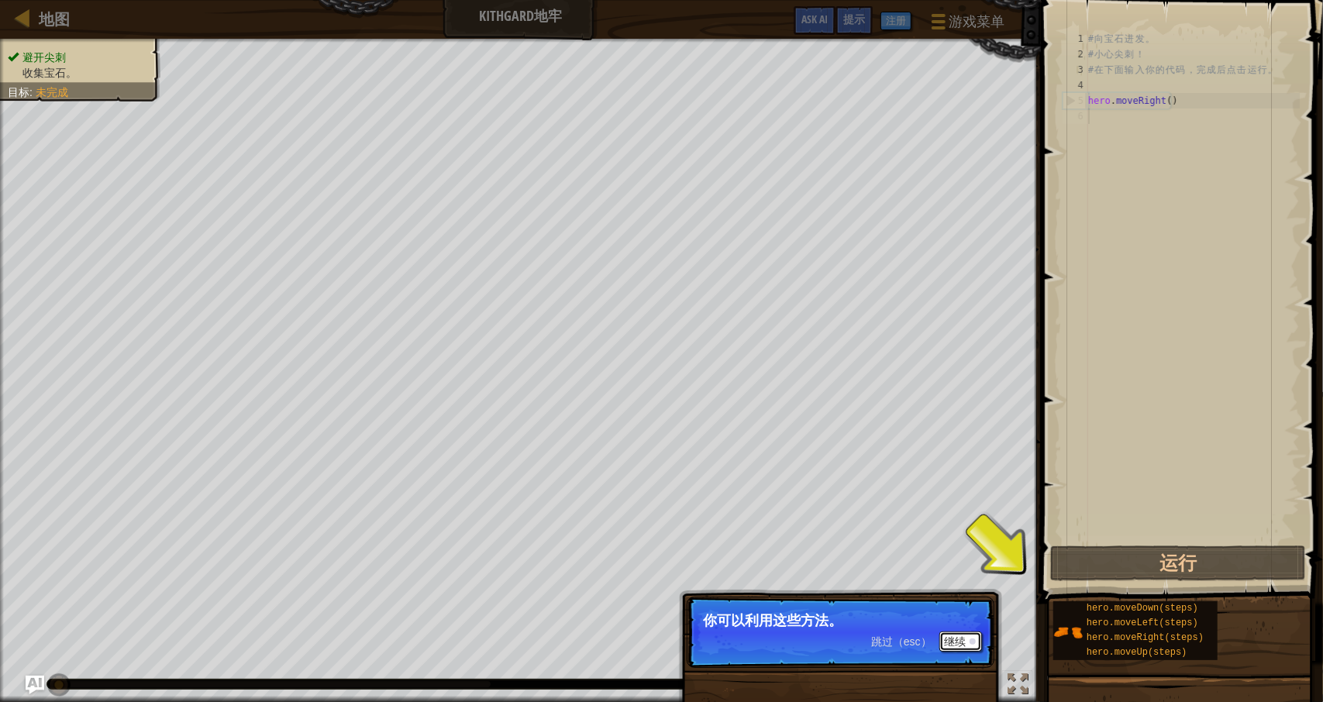
click at [969, 644] on button "继续" at bounding box center [961, 642] width 43 height 20
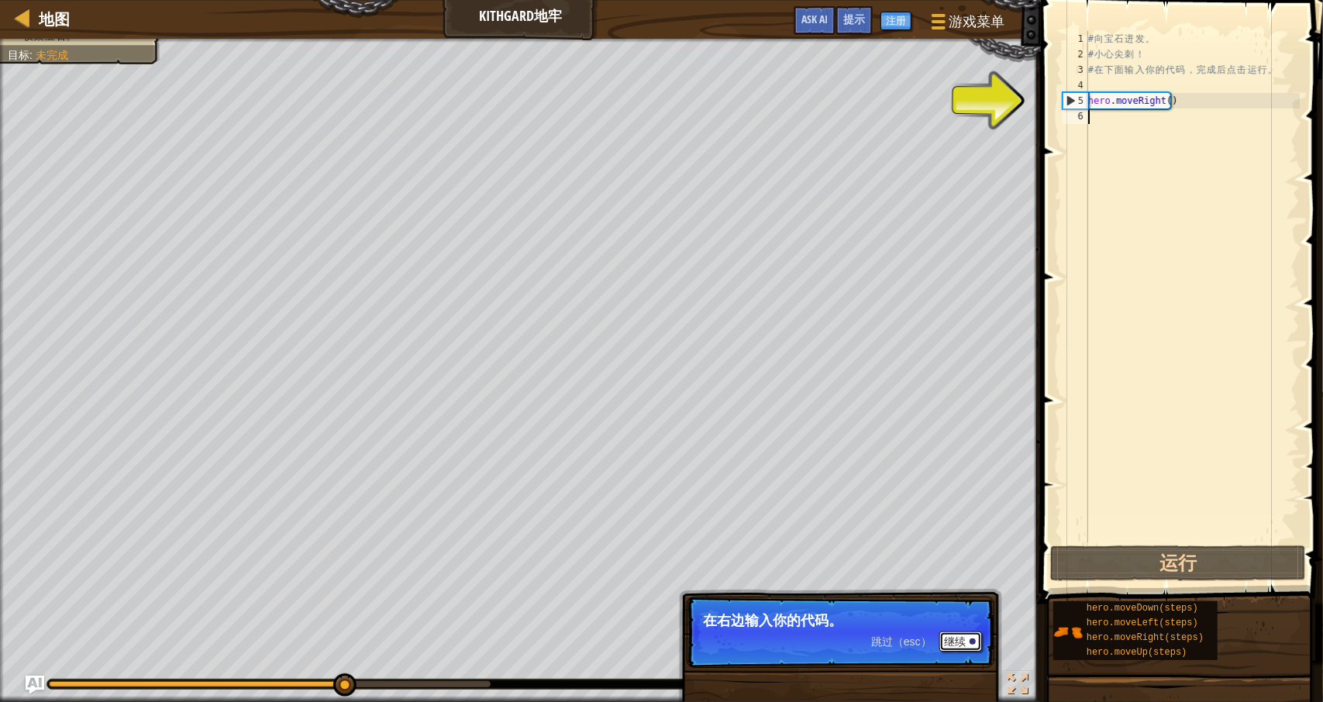
click at [969, 644] on button "继续" at bounding box center [961, 642] width 43 height 20
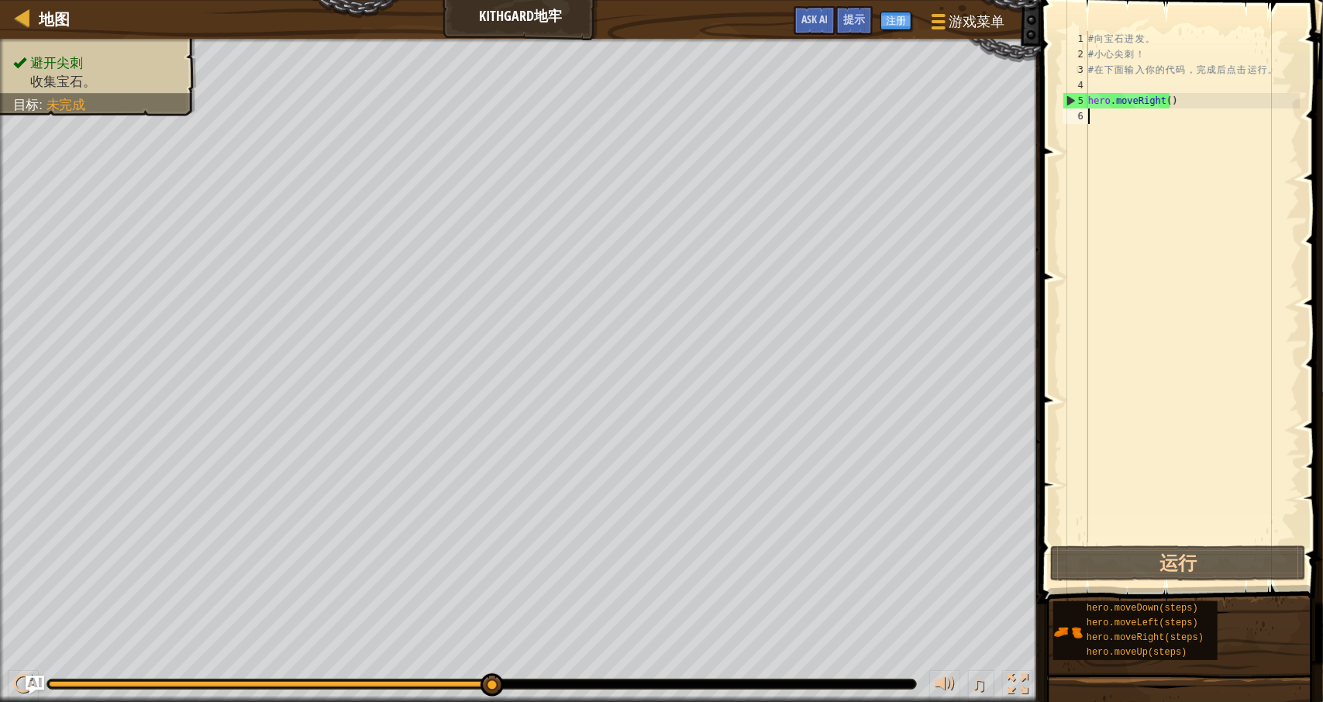
click at [1153, 140] on div "# 向 宝 石 进 发 。 # 小 心 尖 刺 ！ # 在 下 面 输 入 你 的 代 码 ， 完 成 后 点 击 运 行 。 hero . moveRigh…" at bounding box center [1192, 302] width 215 height 543
click at [1179, 120] on div "# 向 宝 石 进 发 。 # 小 心 尖 刺 ！ # 在 下 面 输 入 你 的 代 码 ， 完 成 后 点 击 运 行 。 hero . moveRigh…" at bounding box center [1192, 302] width 215 height 543
click at [1186, 105] on div "# 向 宝 石 进 发 。 # 小 心 尖 刺 ！ # 在 下 面 输 入 你 的 代 码 ， 完 成 后 点 击 运 行 。 hero . moveRigh…" at bounding box center [1192, 302] width 215 height 543
type textarea "hero.moveRight()"
drag, startPoint x: 1167, startPoint y: 132, endPoint x: 1160, endPoint y: 114, distance: 19.1
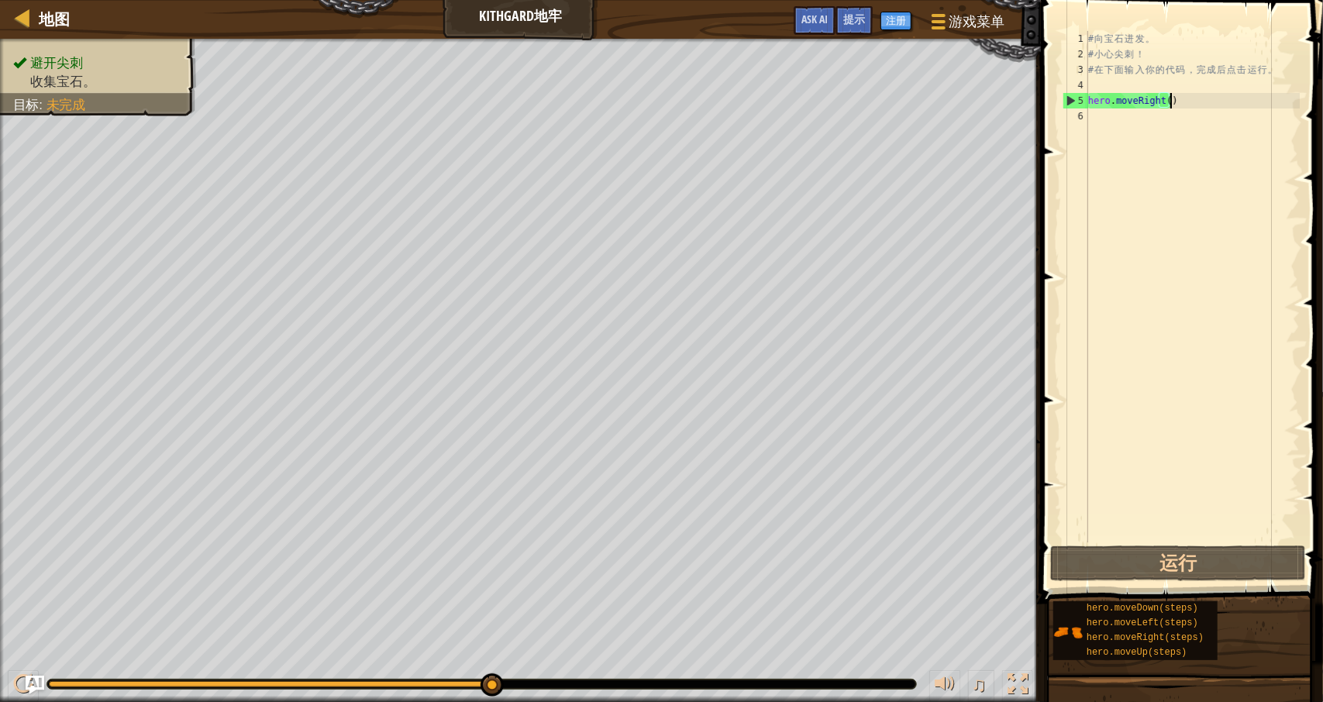
click at [1164, 125] on div "# 向 宝 石 进 发 。 # 小 心 尖 刺 ！ # 在 下 面 输 入 你 的 代 码 ， 完 成 后 点 击 运 行 。 hero . moveRigh…" at bounding box center [1192, 302] width 215 height 543
click at [1155, 78] on div "# 向 宝 石 进 发 。 # 小 心 尖 刺 ！ # 在 下 面 输 入 你 的 代 码 ， 完 成 后 点 击 运 行 。 hero . moveRigh…" at bounding box center [1192, 302] width 215 height 543
click at [1154, 44] on div "# 向 宝 石 进 发 。 # 小 心 尖 刺 ！ # 在 下 面 输 入 你 的 代 码 ， 完 成 后 点 击 运 行 。 hero . moveRigh…" at bounding box center [1192, 302] width 215 height 543
click at [1155, 77] on div "# 向 宝 石 进 发 。 # 小 心 尖 刺 ！ # 在 下 面 输 入 你 的 代 码 ， 完 成 后 点 击 运 行 。 hero . moveRigh…" at bounding box center [1192, 302] width 215 height 543
type textarea "# 在下面输入你的代码，完成后点击运行。"
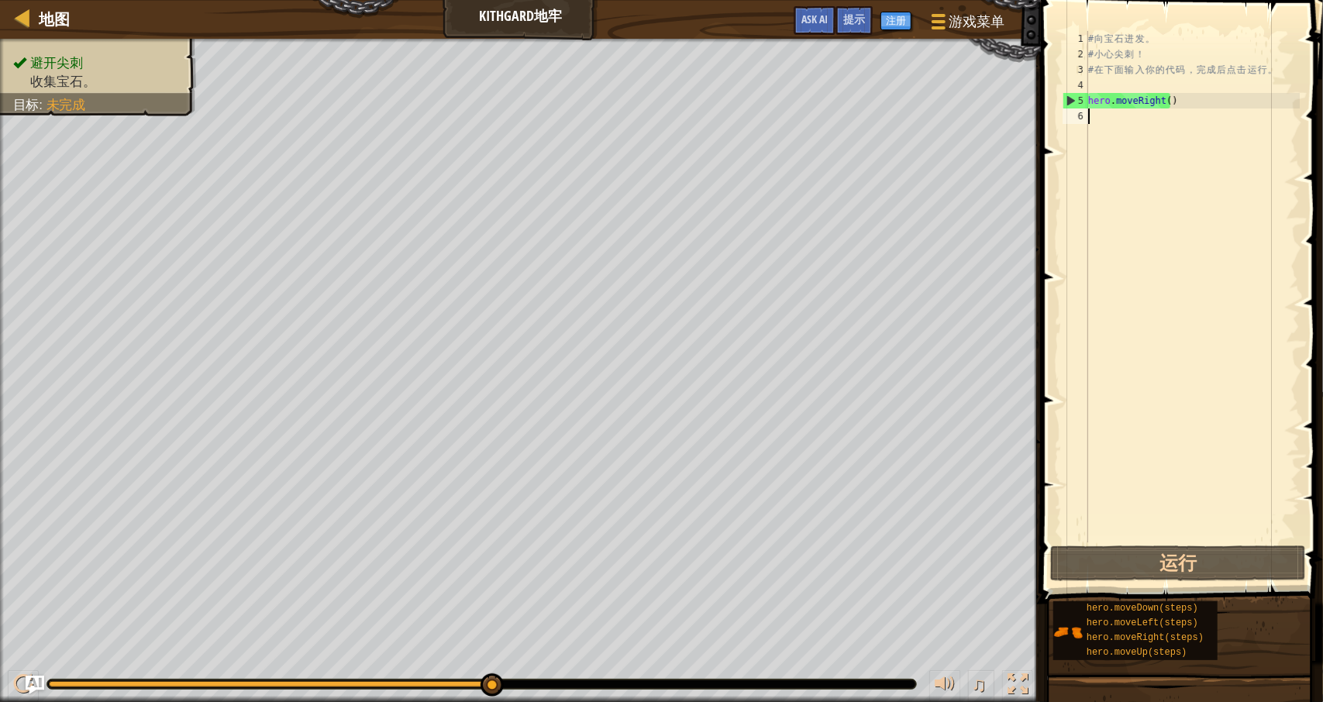
click at [1176, 109] on div "# 向 宝 石 进 发 。 # 小 心 尖 刺 ！ # 在 下 面 输 入 你 的 代 码 ， 完 成 后 点 击 运 行 。 hero . moveRigh…" at bounding box center [1192, 302] width 215 height 543
click at [1139, 101] on div "# 向 宝 石 进 发 。 # 小 心 尖 刺 ！ # 在 下 面 输 入 你 的 代 码 ， 完 成 后 点 击 运 行 。 hero . moveRigh…" at bounding box center [1192, 302] width 215 height 543
type textarea "hero.moveRight()"
click at [1130, 134] on div "# 向 宝 石 进 发 。 # 小 心 尖 刺 ！ # 在 下 面 输 入 你 的 代 码 ， 完 成 后 点 击 运 行 。 hero . moveRigh…" at bounding box center [1192, 302] width 215 height 543
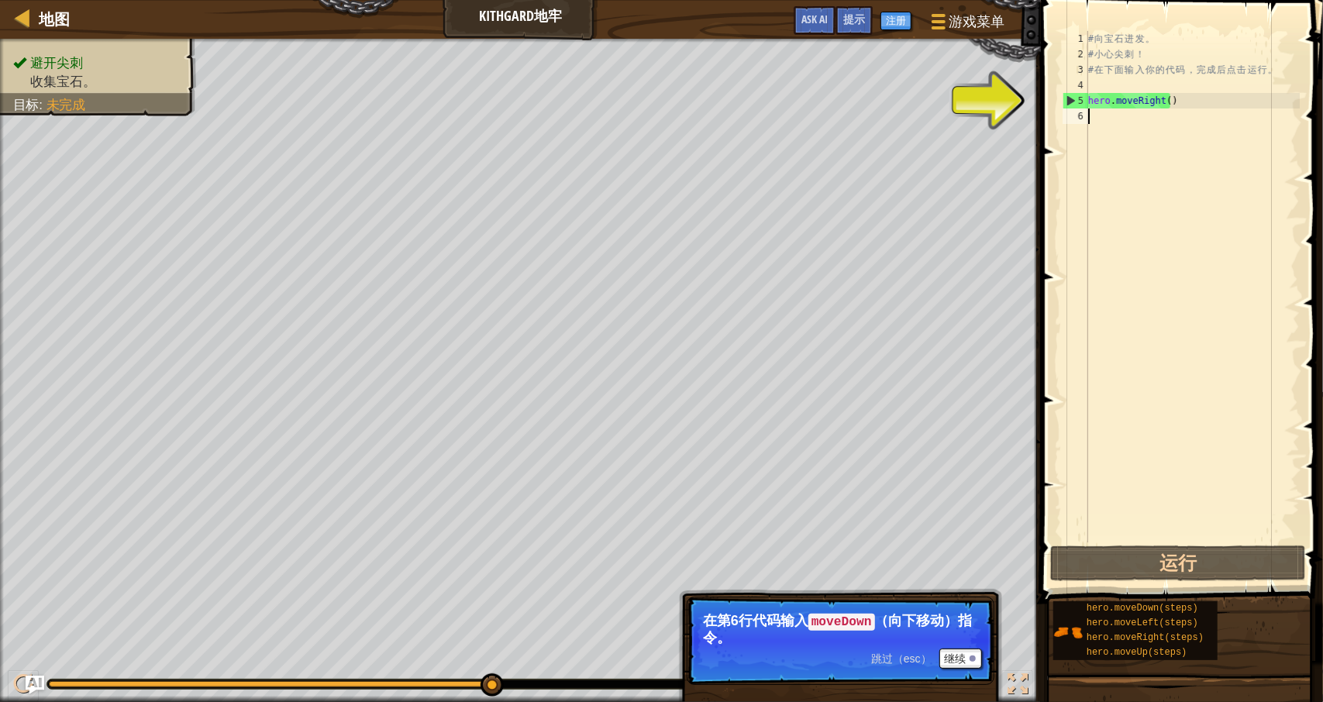
click at [1070, 100] on div "5" at bounding box center [1076, 101] width 25 height 16
type textarea "hero.moveRight()"
click at [1168, 566] on button "运行" at bounding box center [1179, 564] width 256 height 36
click at [1202, 105] on div "# 向 宝 石 进 发 。 # 小 心 尖 刺 ！ # 在 下 面 输 入 你 的 代 码 ， 完 成 后 点 击 运 行 。 hero . moveRigh…" at bounding box center [1192, 302] width 215 height 543
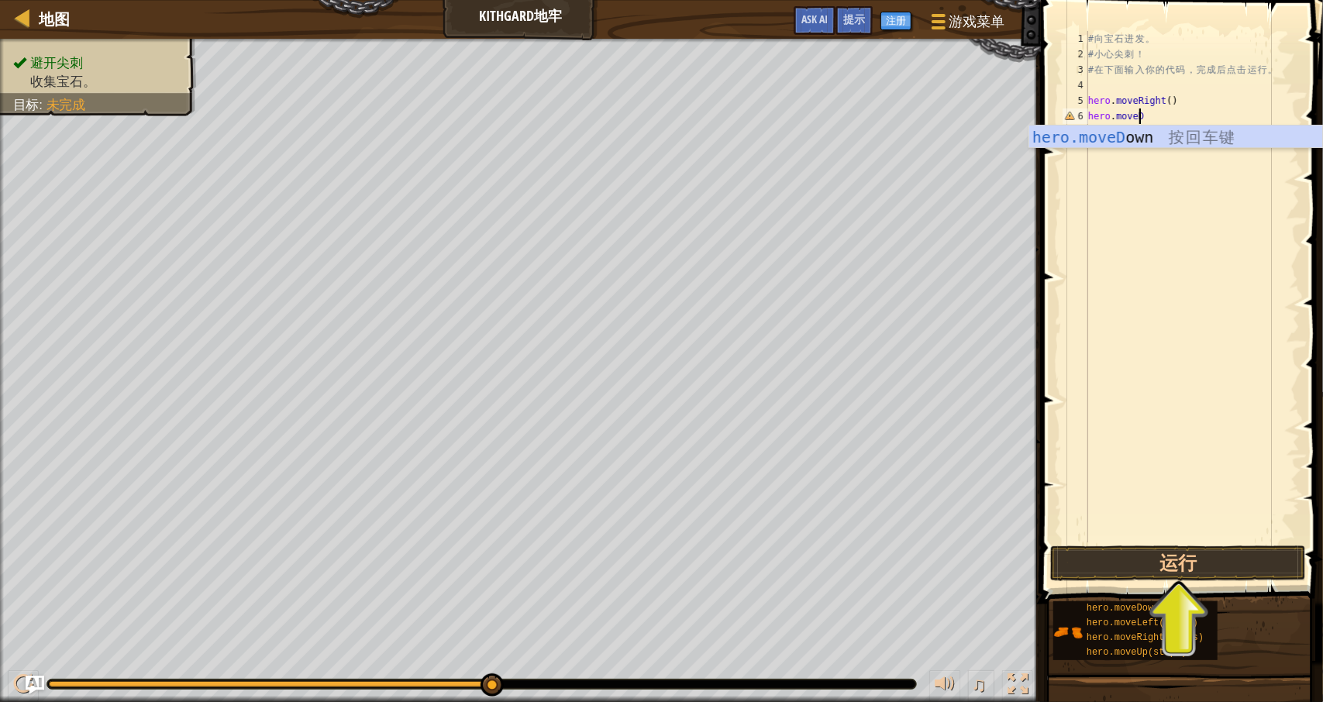
scroll to position [7, 3]
type textarea "hero.moveDo"
click at [1196, 564] on button "运行" at bounding box center [1179, 564] width 256 height 36
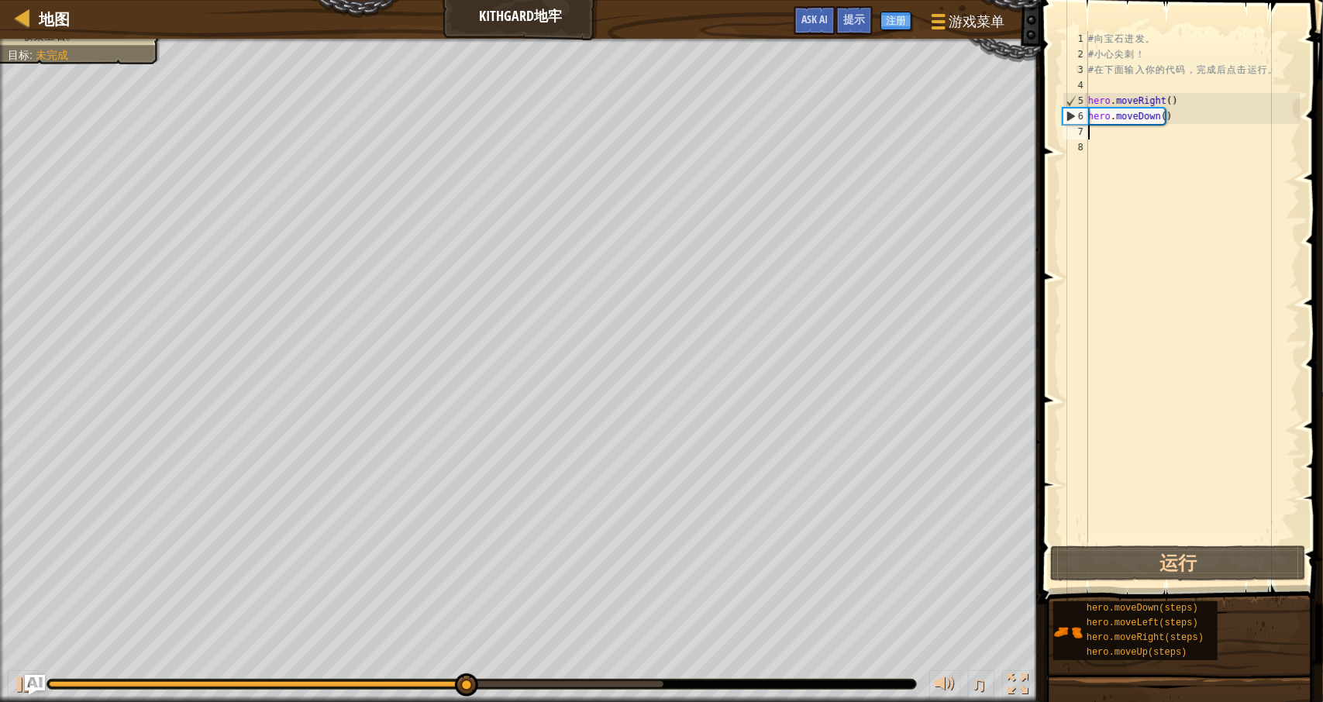
click at [36, 683] on img "Ask AI" at bounding box center [35, 685] width 20 height 20
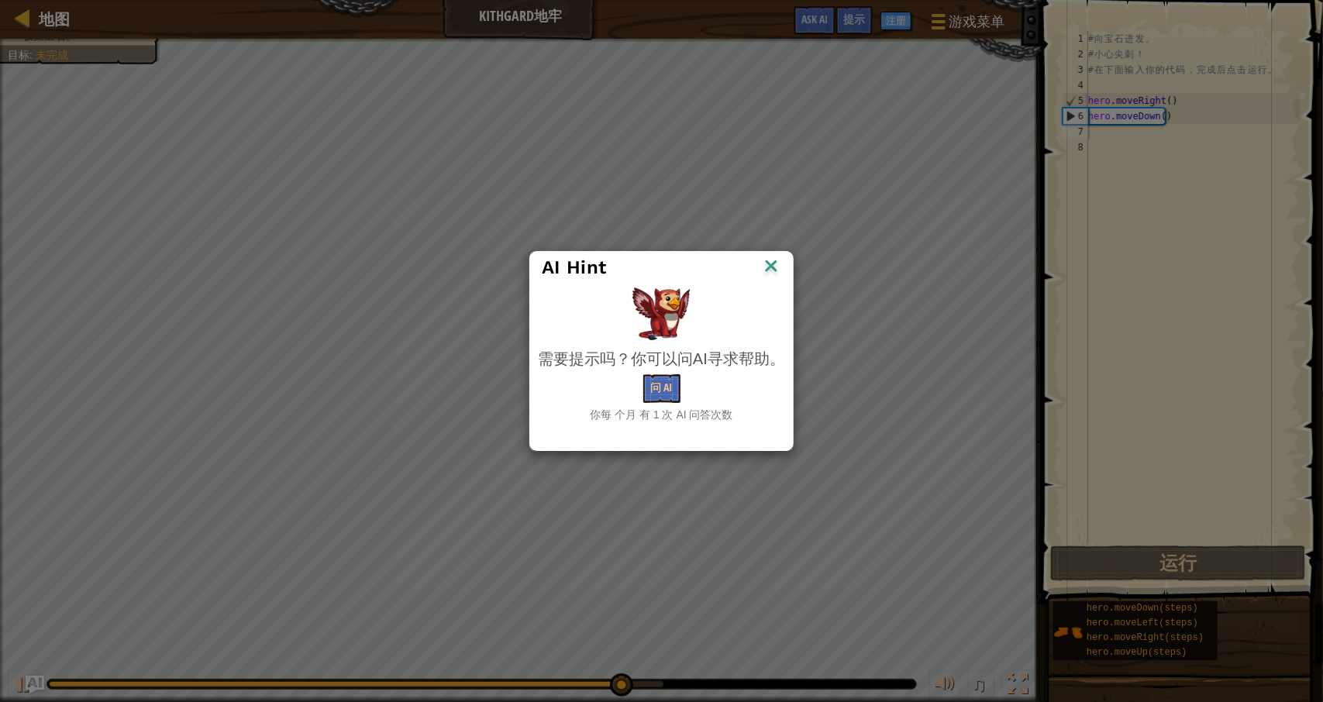
click at [768, 272] on img at bounding box center [771, 267] width 20 height 23
